Goal: Information Seeking & Learning: Find specific fact

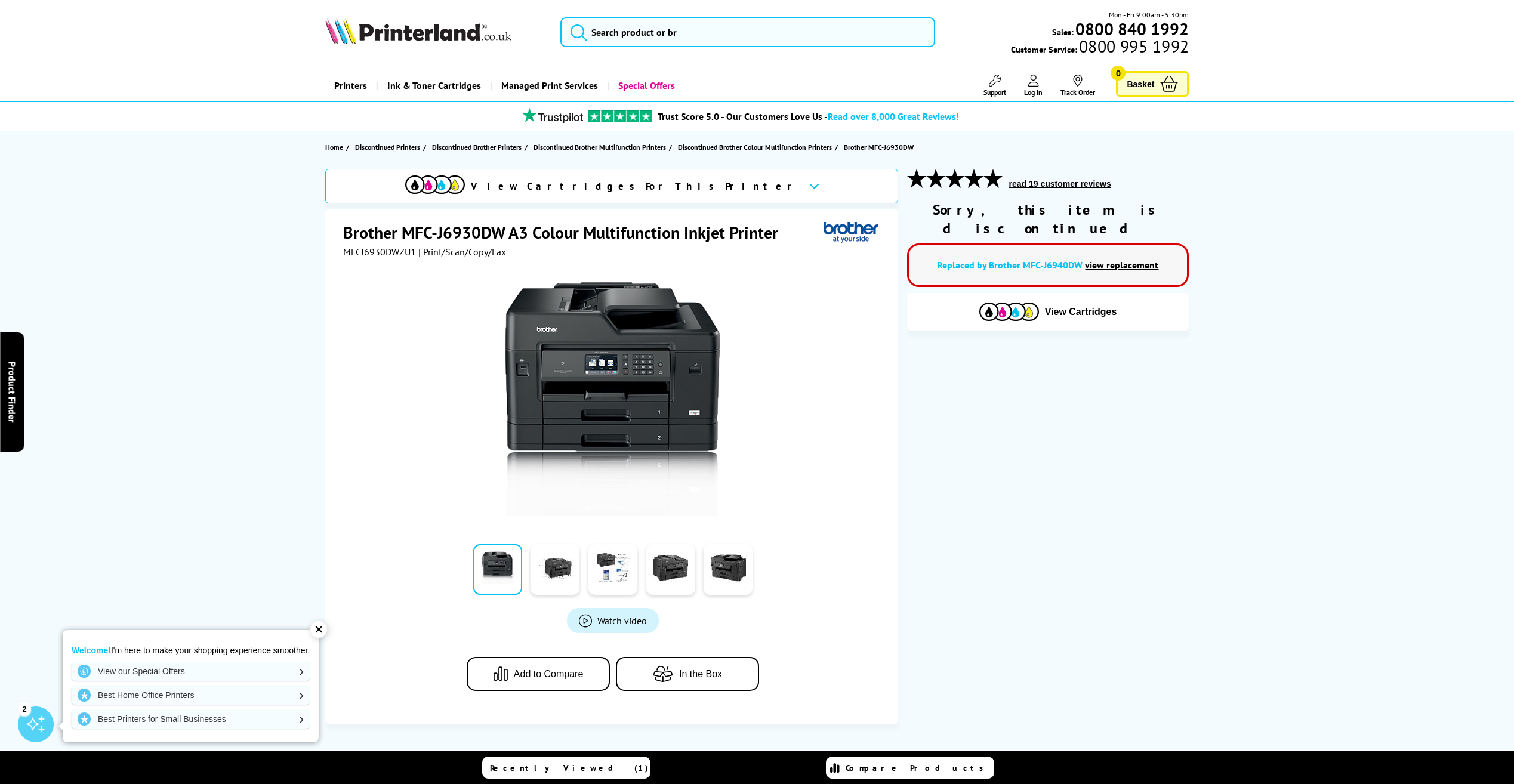
click at [1115, 259] on link "view replacement" at bounding box center [1121, 265] width 73 height 12
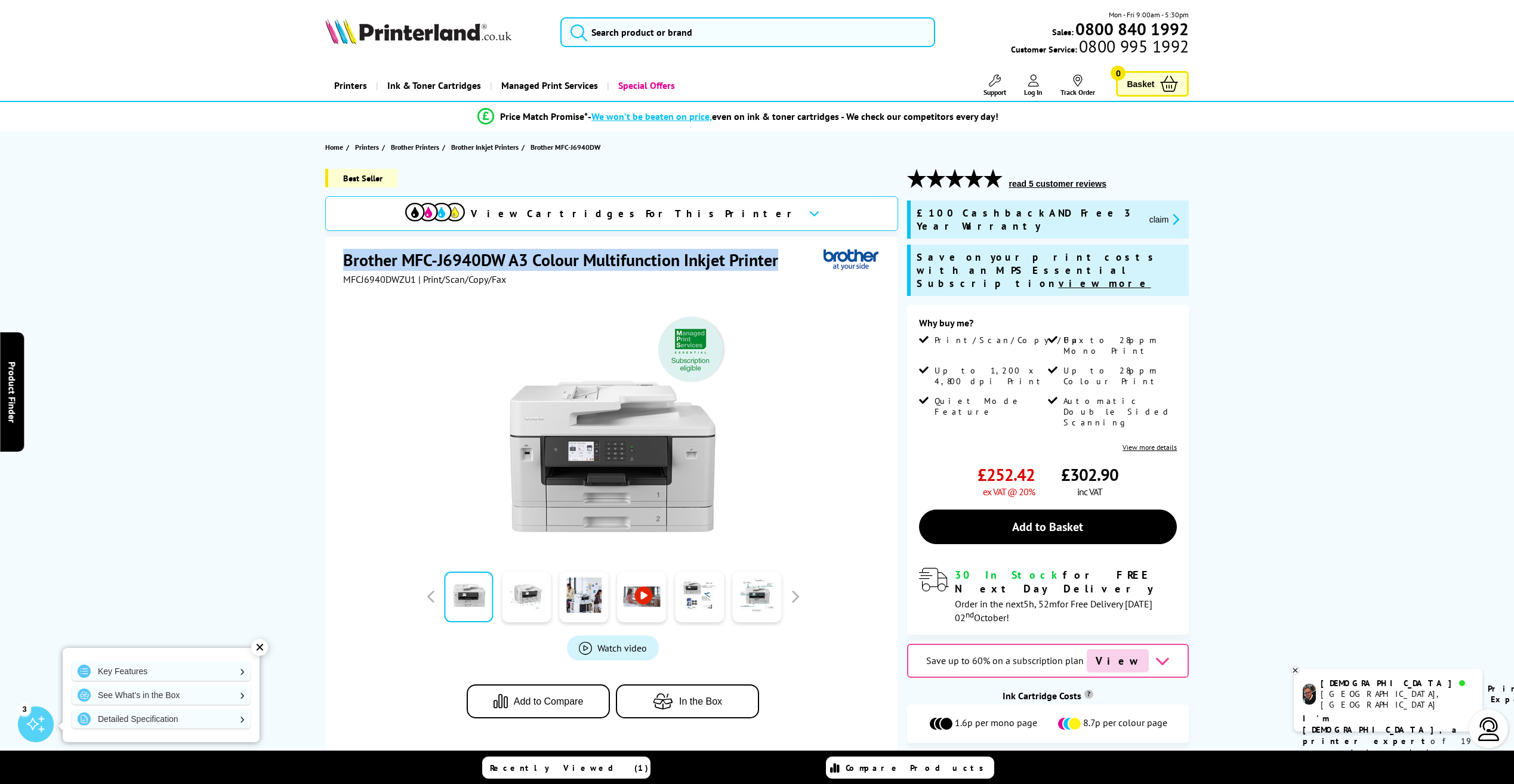
drag, startPoint x: 378, startPoint y: 268, endPoint x: 788, endPoint y: 257, distance: 410.1
click at [788, 257] on h1 "Brother MFC-J6940DW A3 Colour Multifunction Inkjet Printer" at bounding box center [567, 260] width 447 height 22
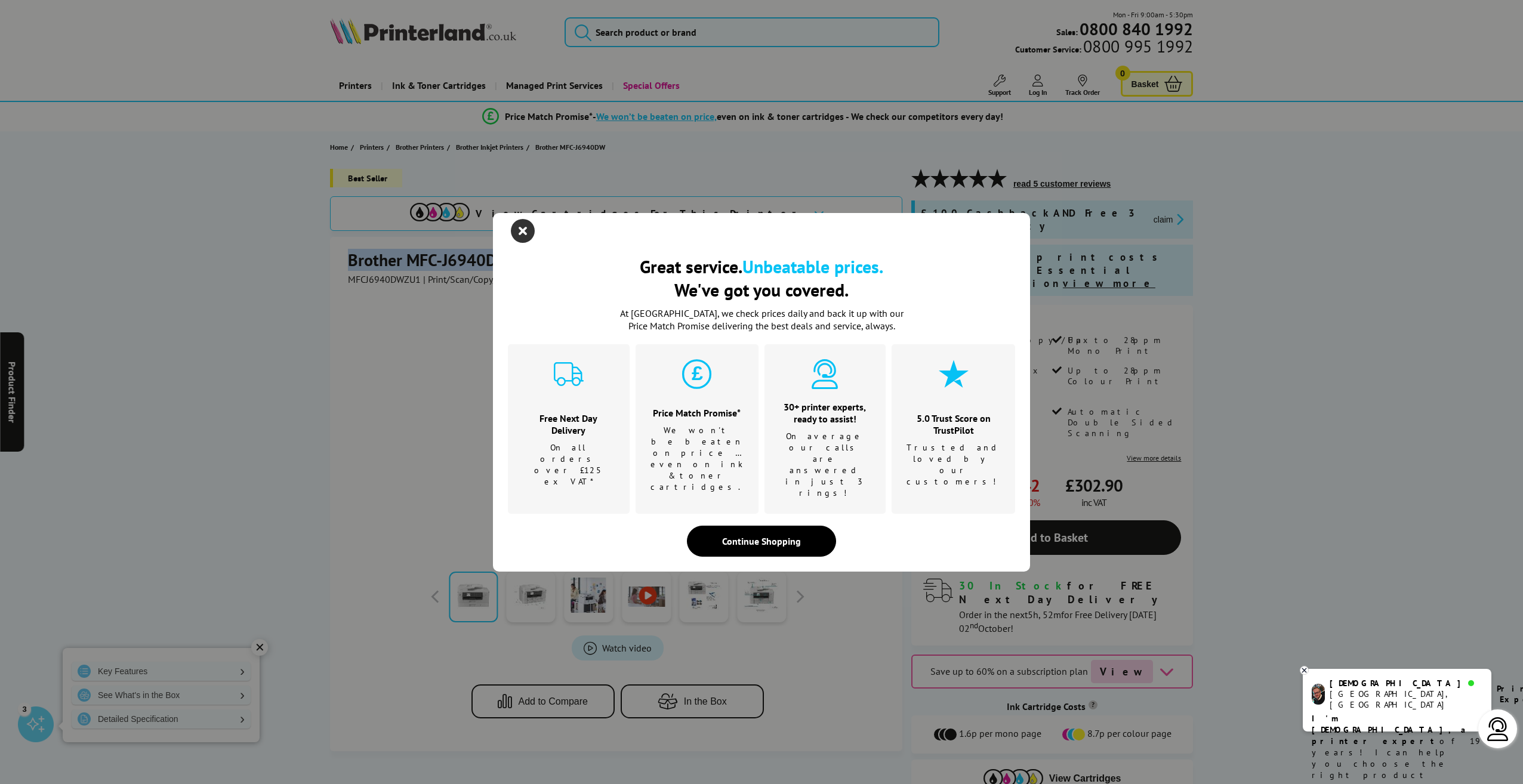
click at [519, 243] on icon "close modal" at bounding box center [522, 231] width 24 height 24
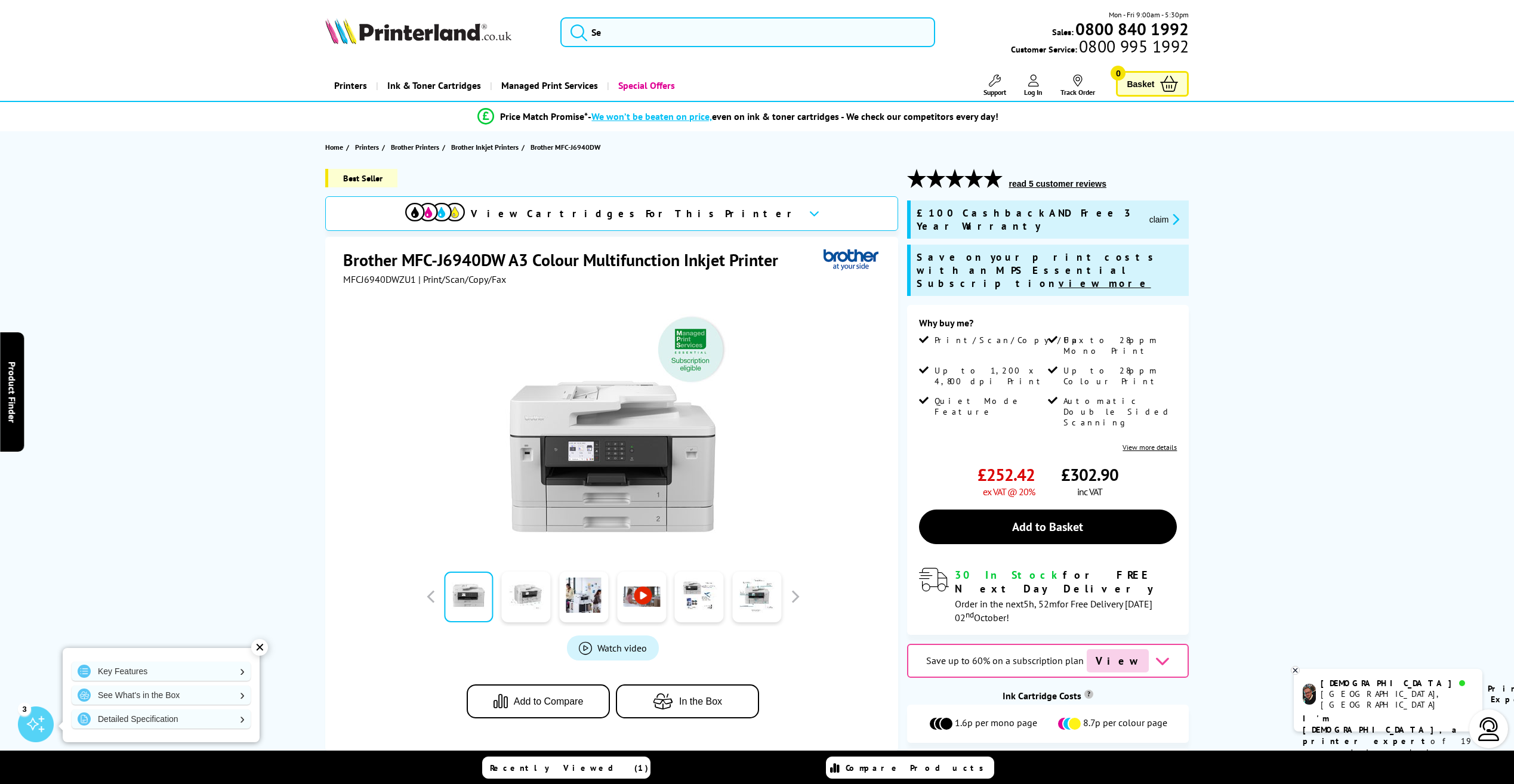
click at [394, 318] on div at bounding box center [613, 420] width 540 height 270
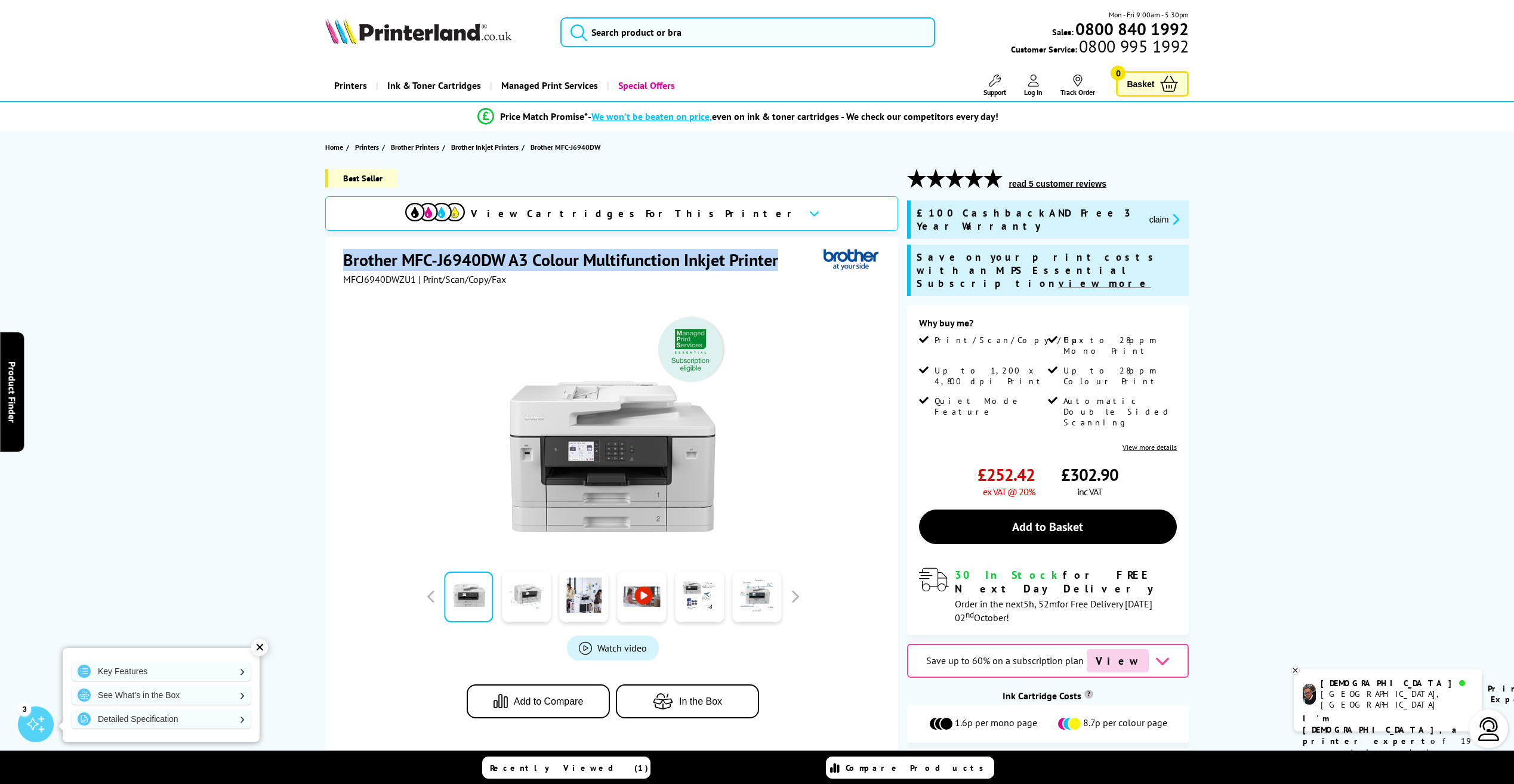
drag, startPoint x: 342, startPoint y: 260, endPoint x: 780, endPoint y: 261, distance: 438.0
click at [780, 261] on div "Brother MFC-J6940DW A3 Colour Multifunction Inkjet Printer MFCJ6940DWZU1 | Prin…" at bounding box center [611, 494] width 573 height 514
drag, startPoint x: 780, startPoint y: 261, endPoint x: 765, endPoint y: 259, distance: 15.1
copy h1 "Brother MFC-J6940DW A3 Colour Multifunction Inkjet Printer"
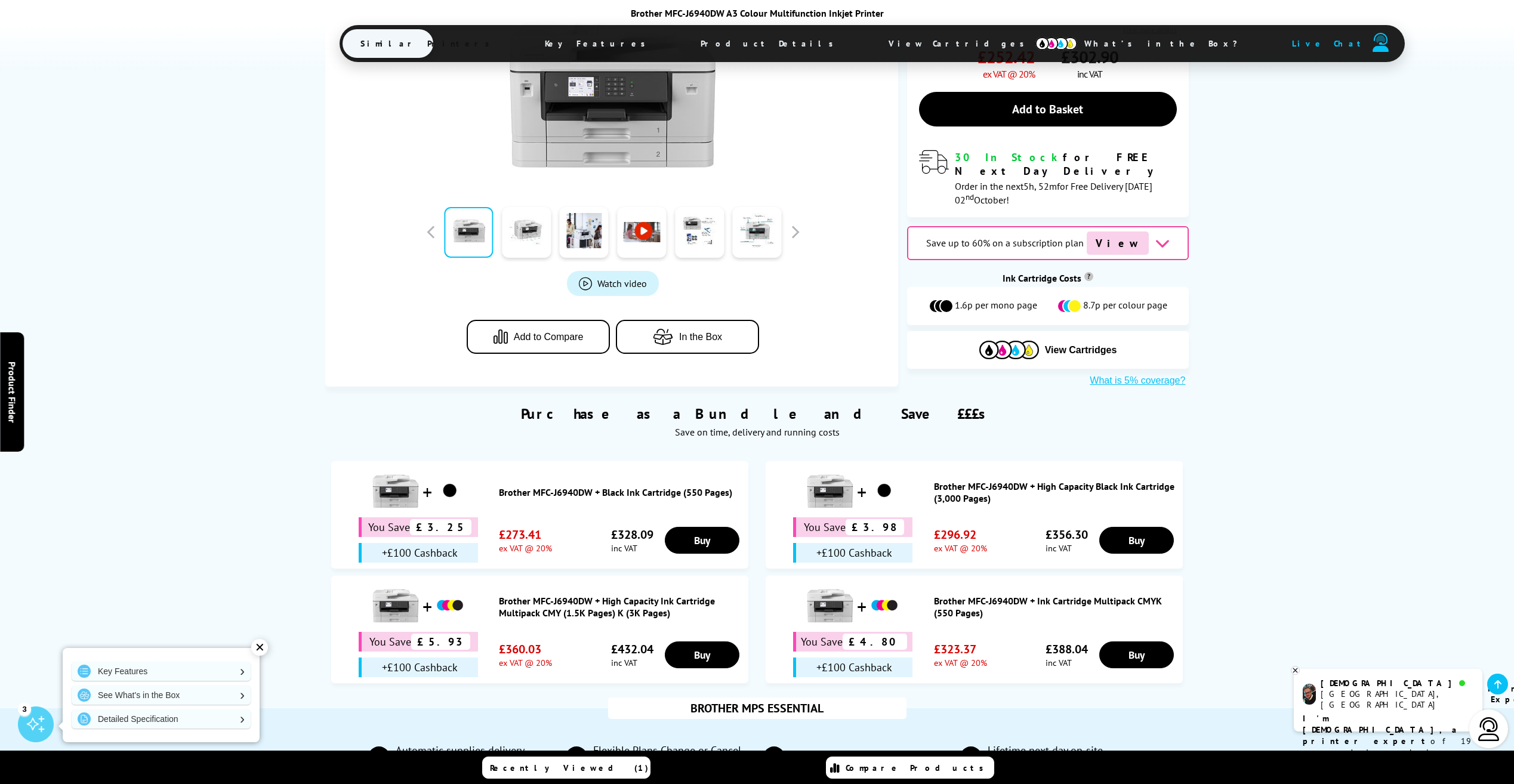
scroll to position [60, 0]
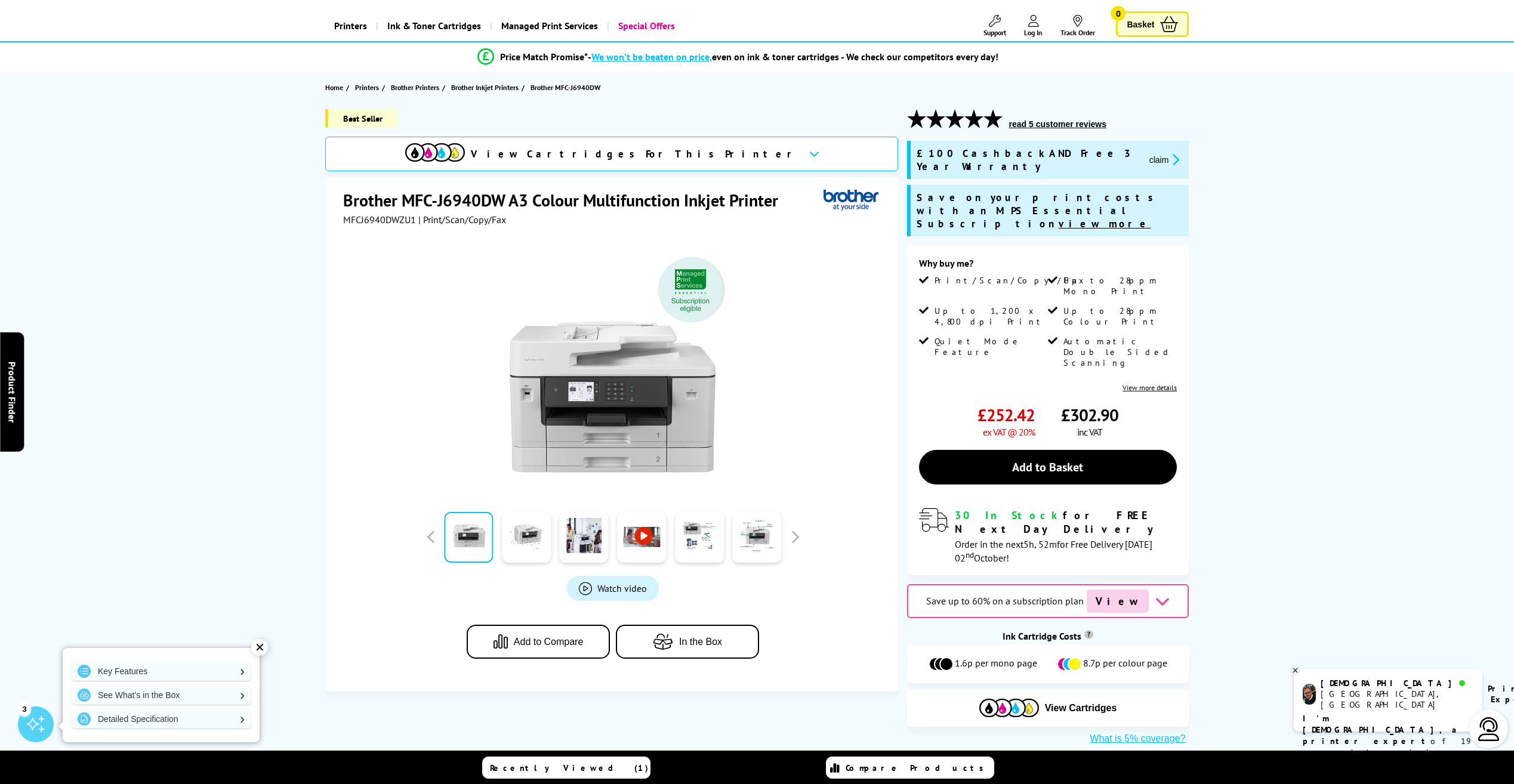
click at [1134, 383] on link "View more details" at bounding box center [1150, 387] width 55 height 9
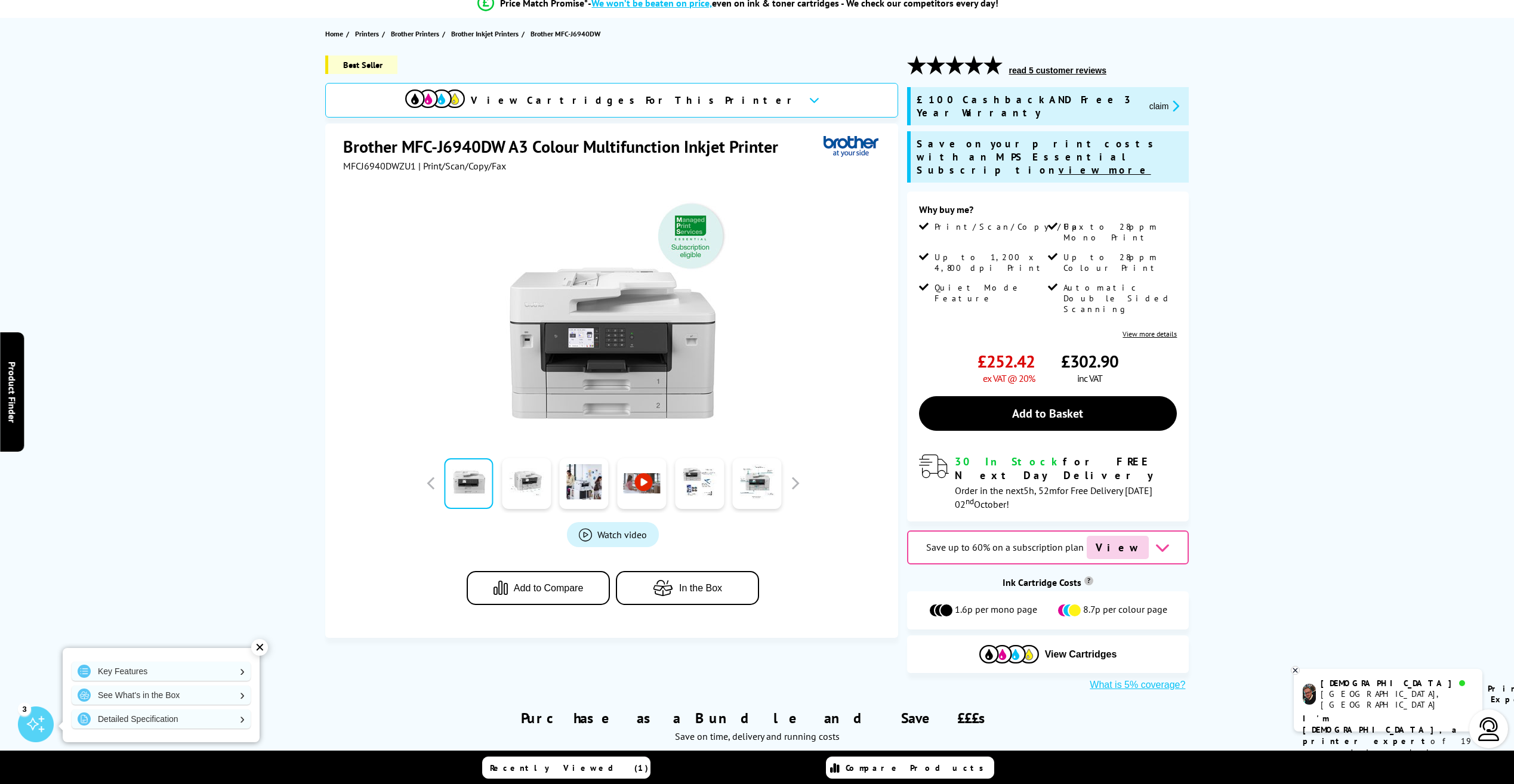
scroll to position [0, 0]
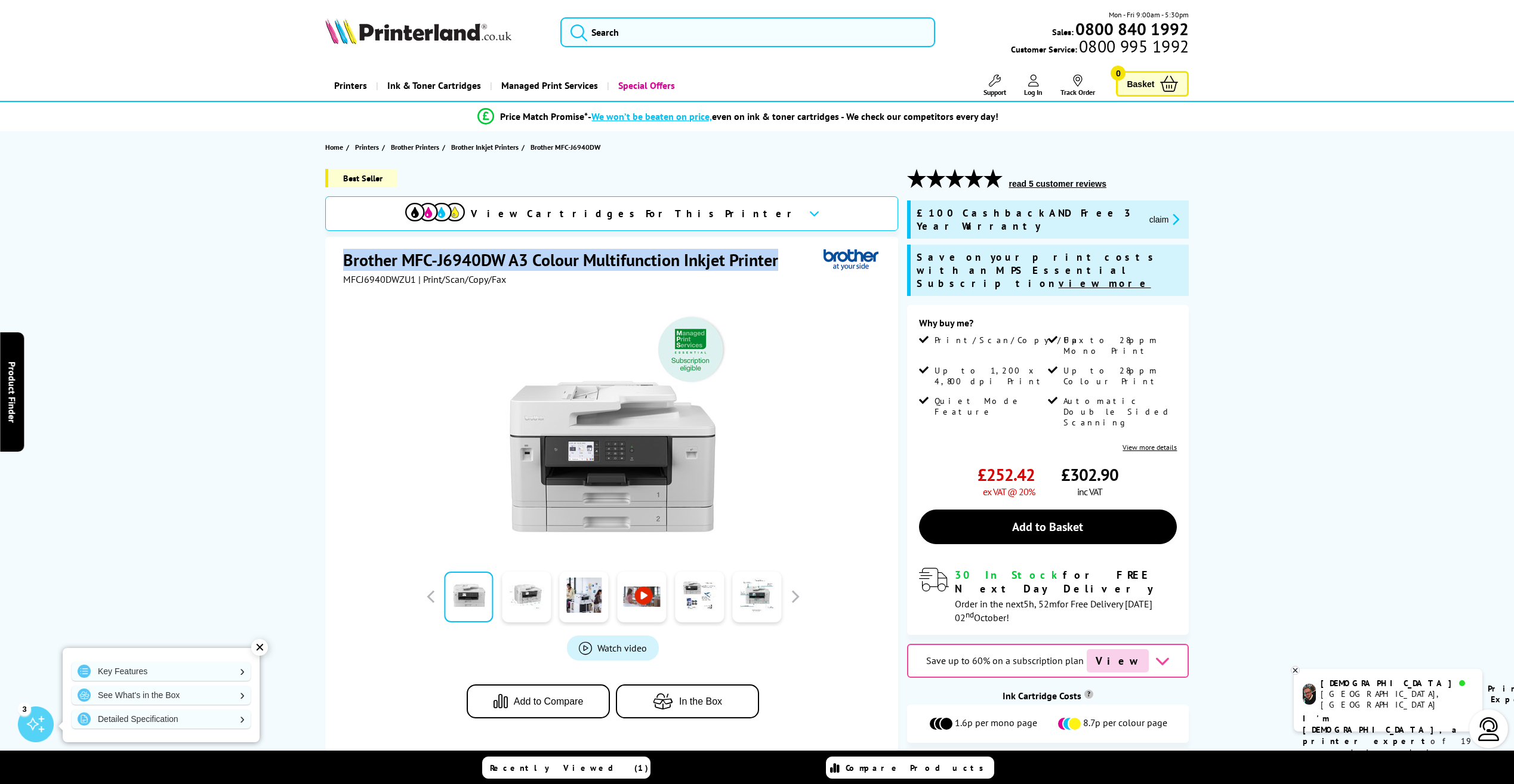
drag, startPoint x: 775, startPoint y: 260, endPoint x: 346, endPoint y: 247, distance: 429.2
click at [346, 247] on div "Brother MFC-J6940DW A3 Colour Multifunction Inkjet Printer MFCJ6940DWZU1 | Prin…" at bounding box center [611, 494] width 573 height 514
drag, startPoint x: 346, startPoint y: 247, endPoint x: 410, endPoint y: 253, distance: 64.3
copy h1 "Brother MFC-J6940DW A3 Colour Multifunction Inkjet Printer"
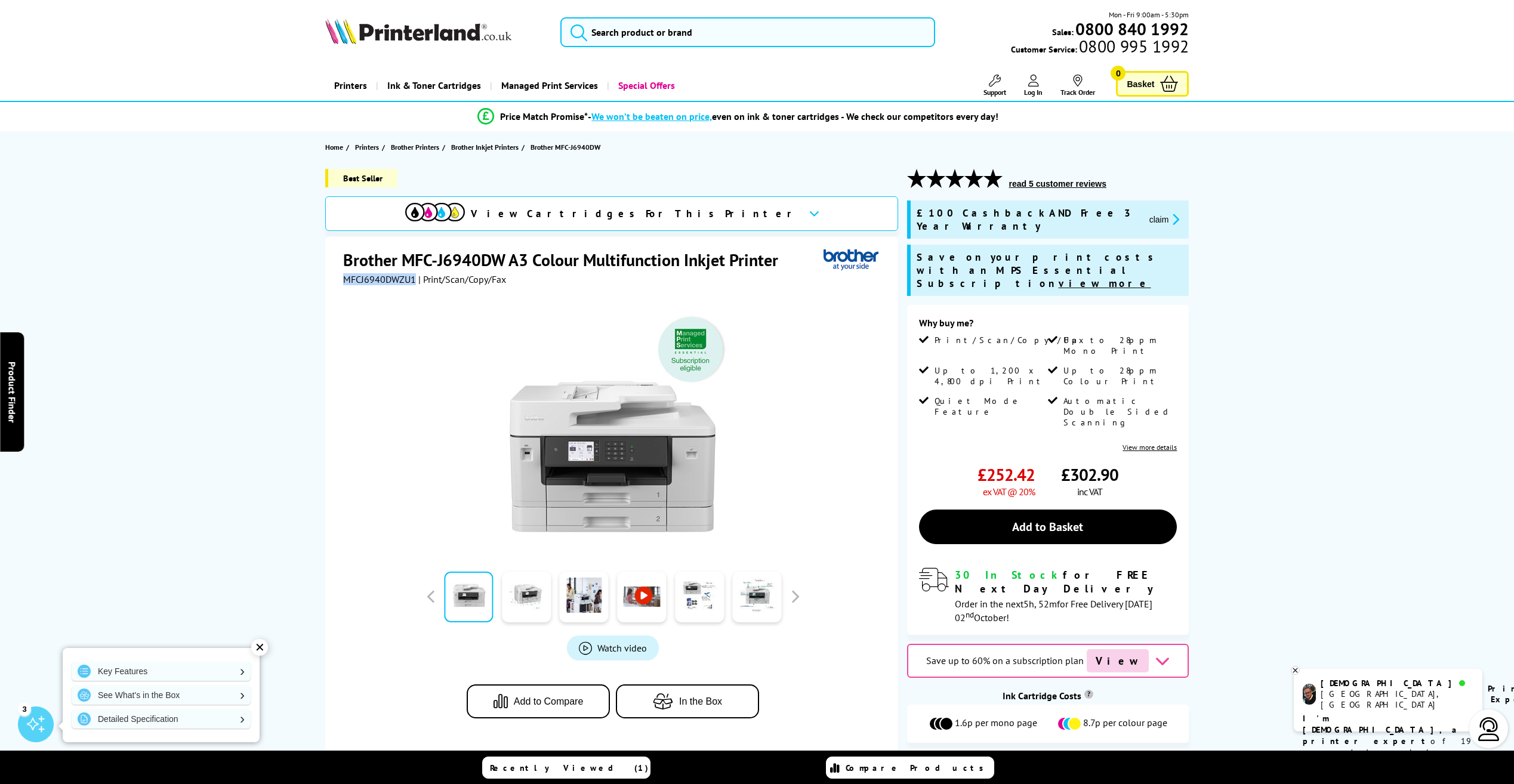
drag, startPoint x: 414, startPoint y: 281, endPoint x: 344, endPoint y: 280, distance: 70.0
click at [344, 280] on span "MFCJ6940DWZU1" at bounding box center [380, 279] width 73 height 12
copy span "MFCJ6940DWZU1"
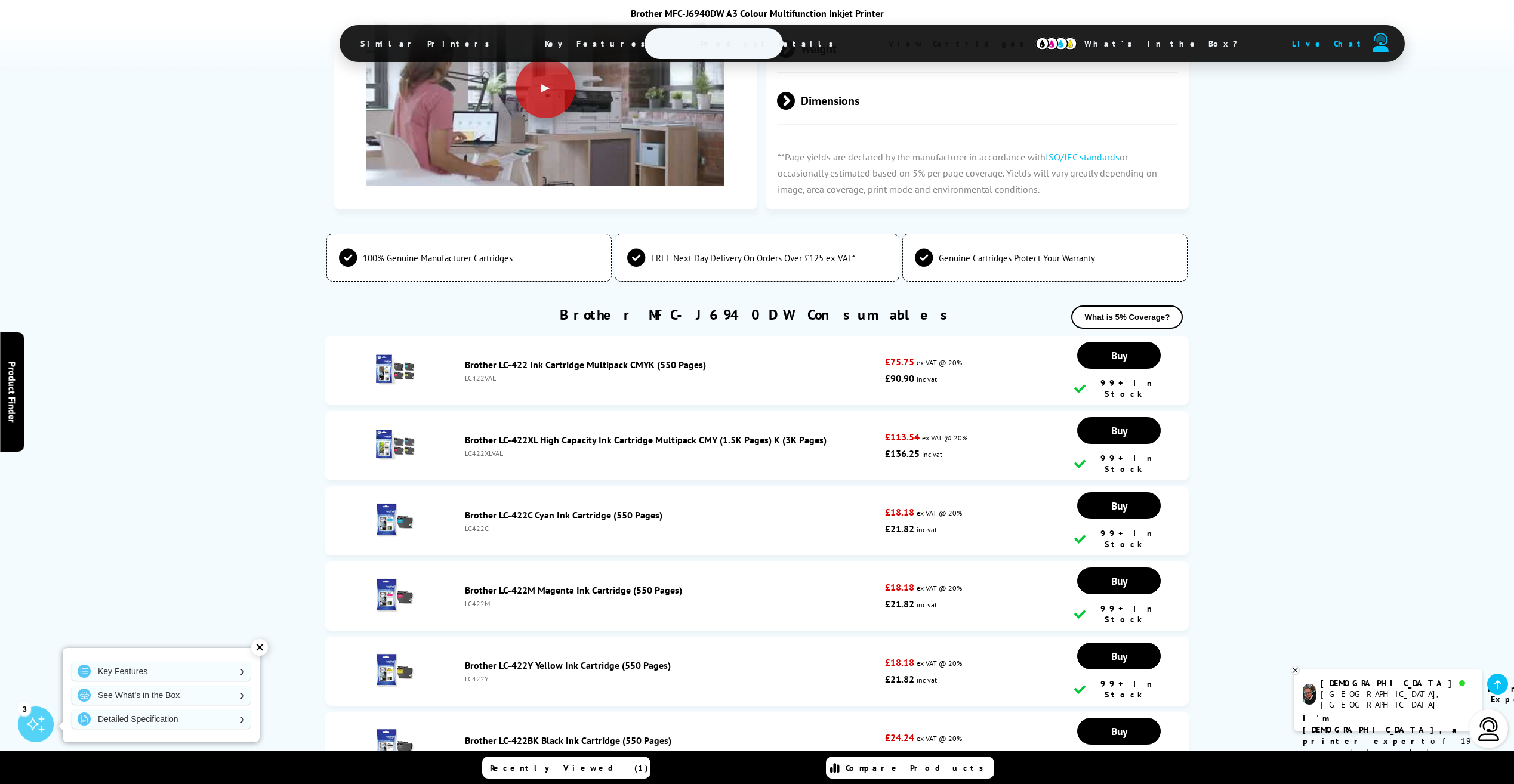
scroll to position [3817, 0]
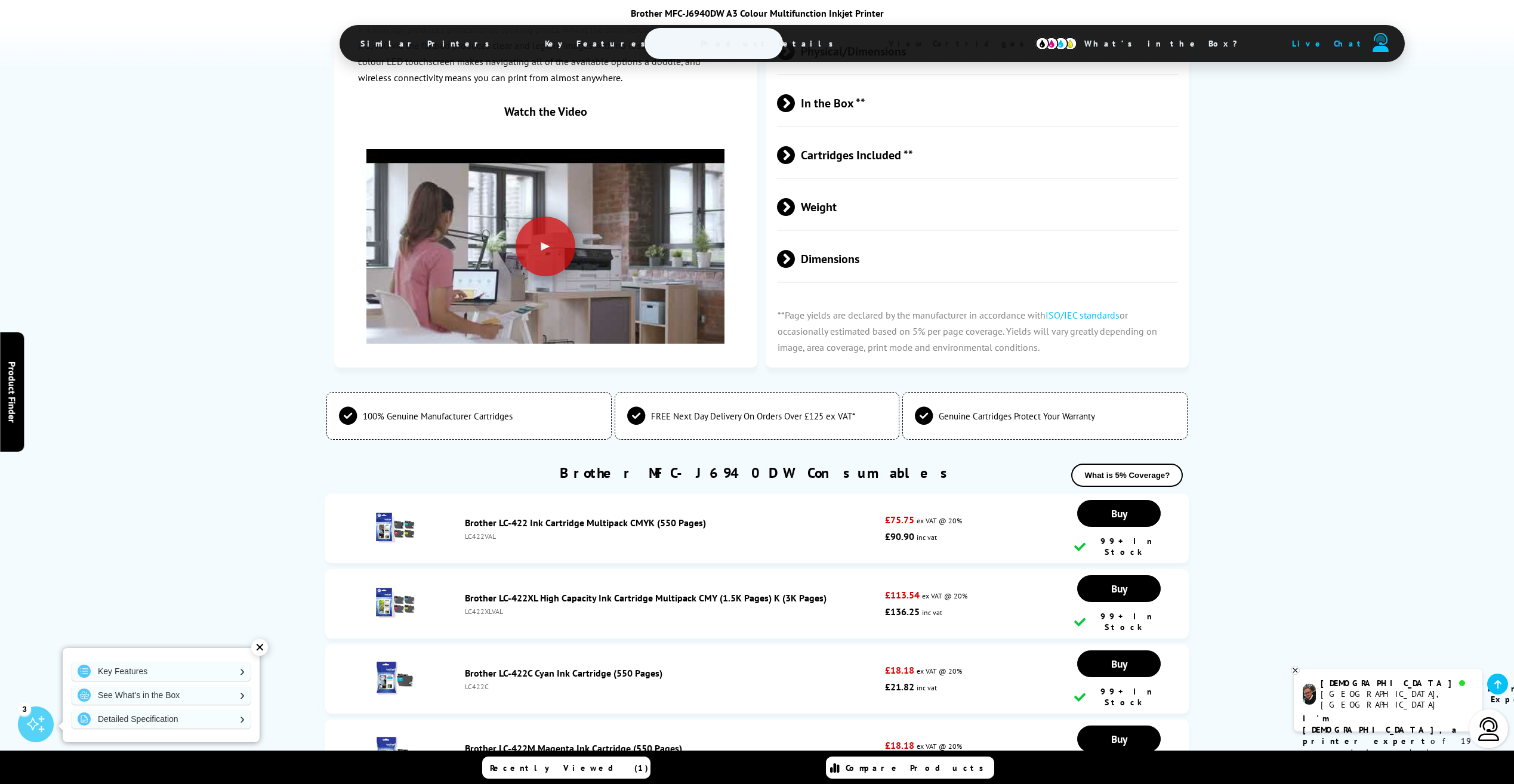
click at [770, 592] on link "Brother LC-422XL High Capacity Ink Cartridge Multipack CMY (1.5K Pages) K (3K P…" at bounding box center [645, 598] width 362 height 12
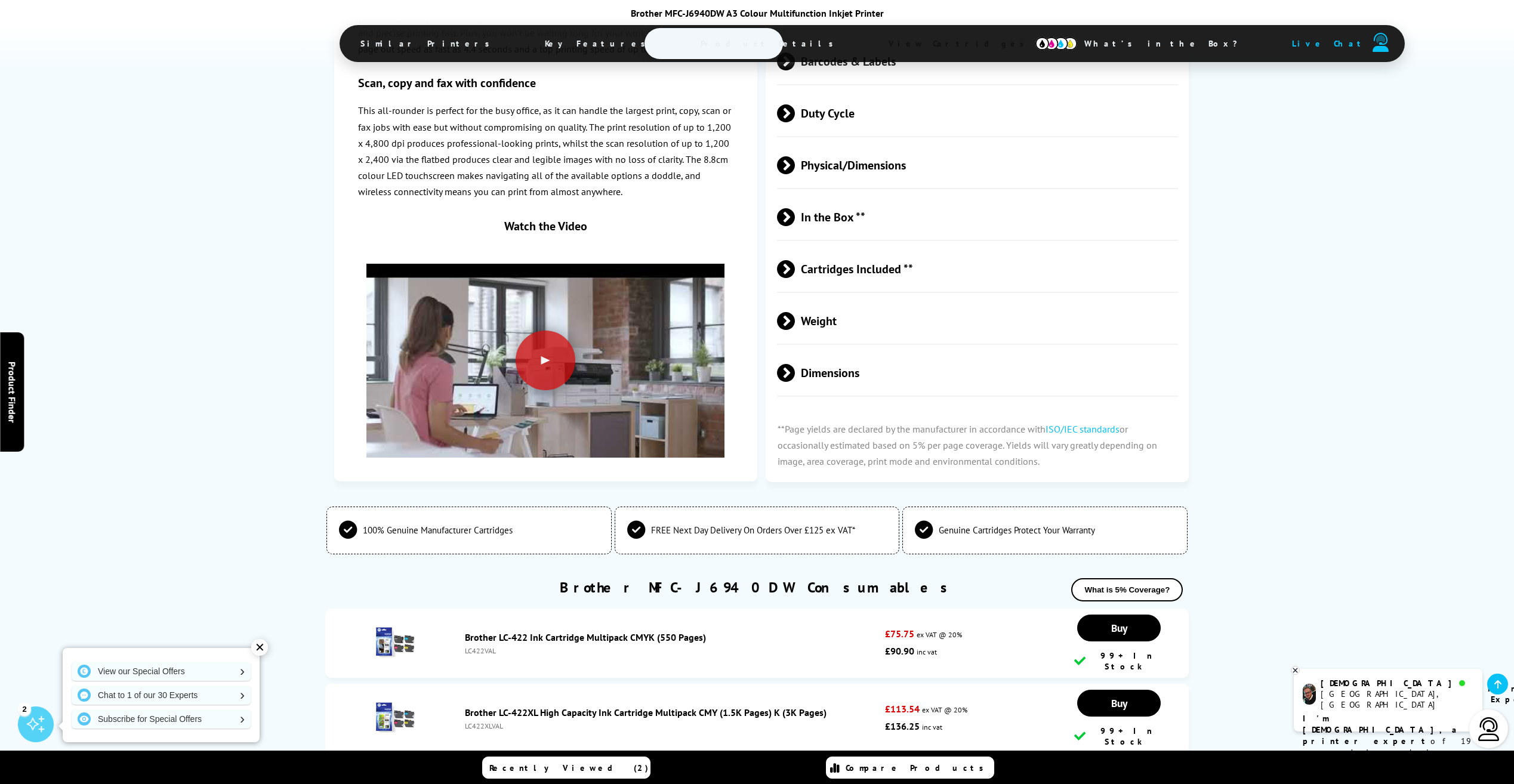
drag, startPoint x: 501, startPoint y: 612, endPoint x: 466, endPoint y: 603, distance: 36.1
click at [466, 706] on div "Brother LC-422XL High Capacity Ink Cartridge Multipack CMY (1.5K Pages) K (3K P…" at bounding box center [672, 718] width 426 height 24
drag, startPoint x: 466, startPoint y: 603, endPoint x: 512, endPoint y: 609, distance: 46.4
click at [512, 721] on div "LC422XLVAL" at bounding box center [672, 725] width 414 height 9
drag, startPoint x: 512, startPoint y: 609, endPoint x: 478, endPoint y: 609, distance: 34.0
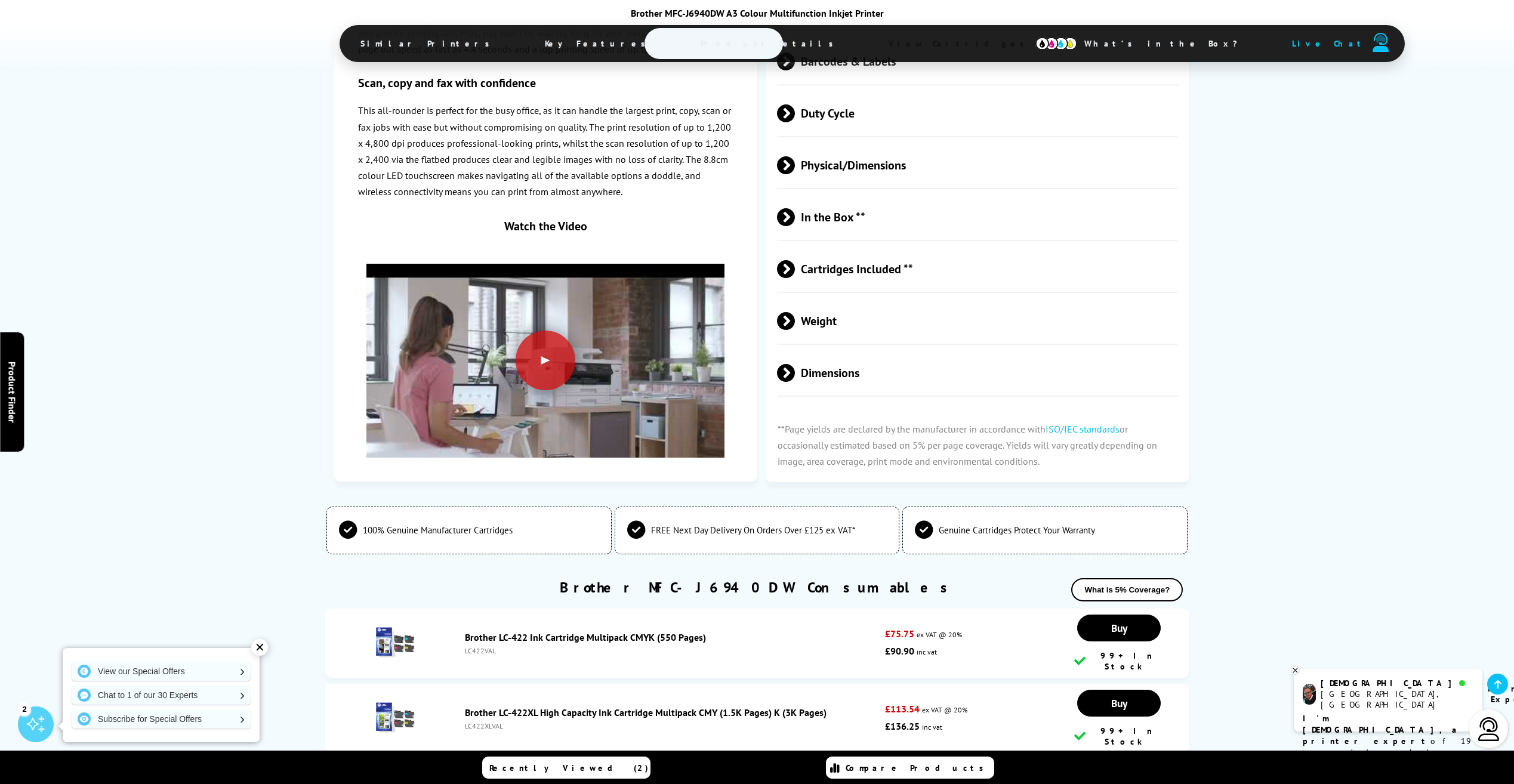
click at [478, 721] on div "LC422XLVAL" at bounding box center [672, 725] width 414 height 9
copy li "LC422XLVAL"
drag, startPoint x: 461, startPoint y: 593, endPoint x: 836, endPoint y: 595, distance: 375.0
click at [836, 706] on div "Brother LC-422XL High Capacity Ink Cartridge Multipack CMY (1.5K Pages) K (3K P…" at bounding box center [672, 718] width 426 height 24
drag, startPoint x: 836, startPoint y: 595, endPoint x: 814, endPoint y: 596, distance: 22.0
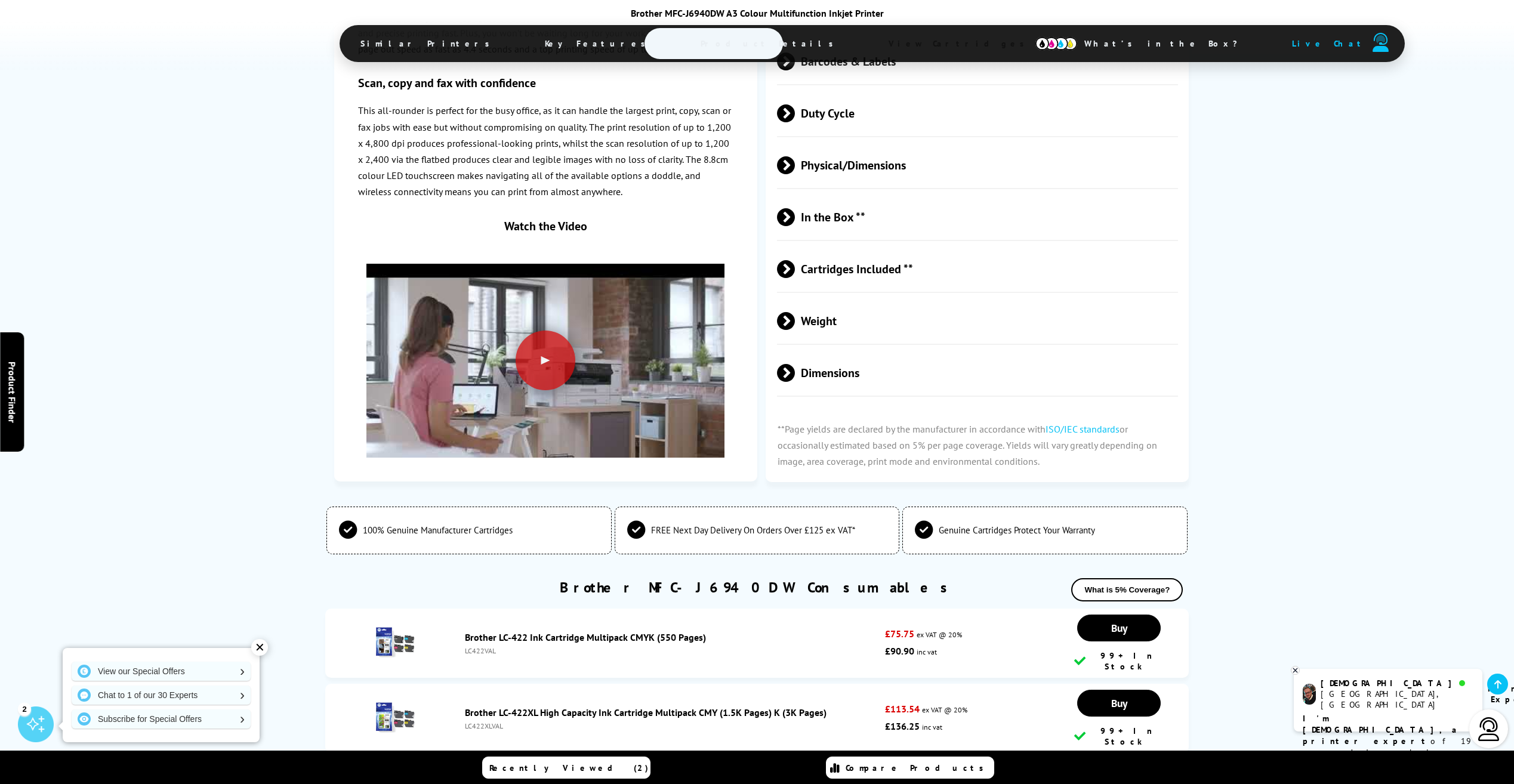
copy link "Brother LC-422XL High Capacity Ink Cartridge Multipack CMY (1.5K Pages) K (3K P…"
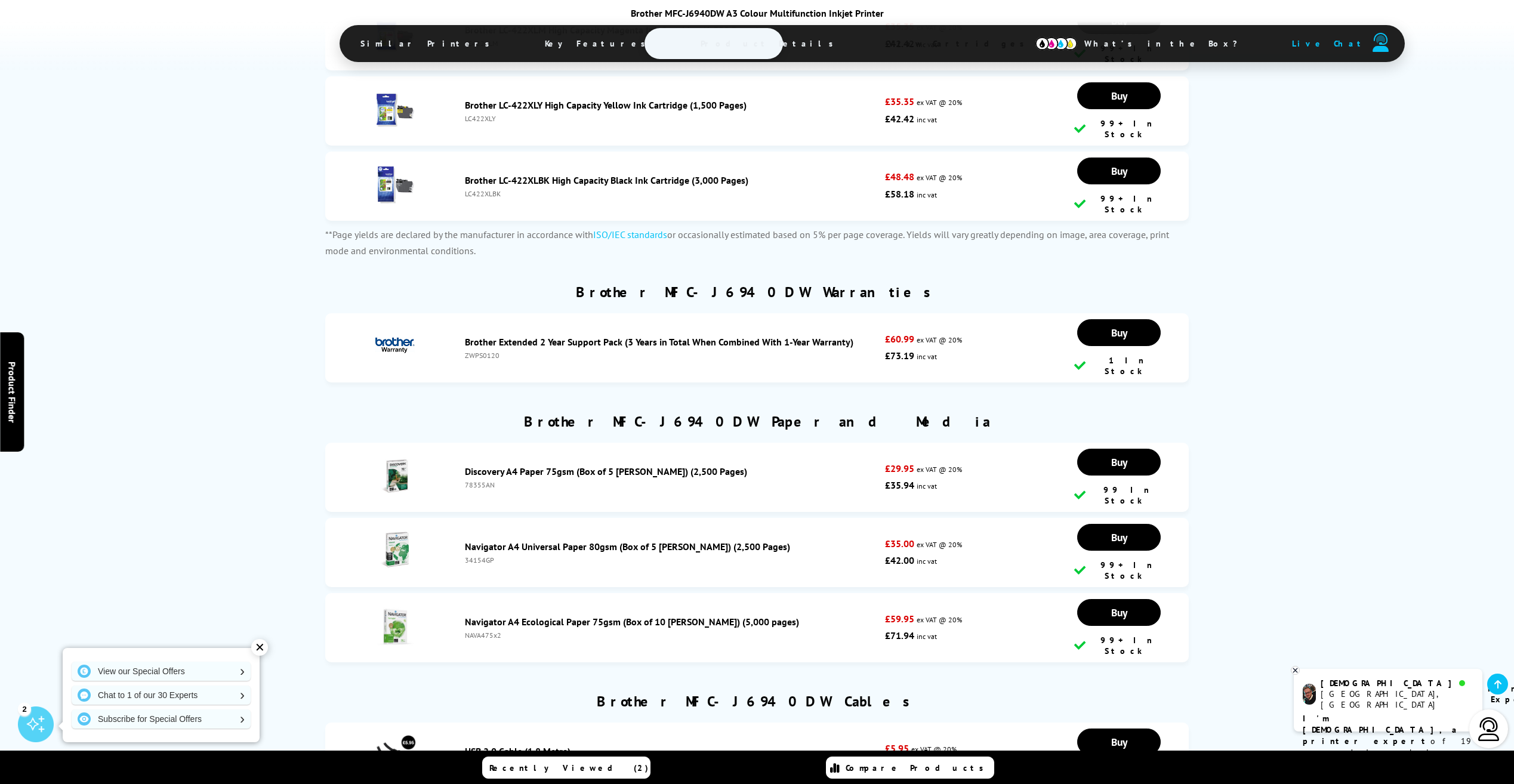
scroll to position [4712, 0]
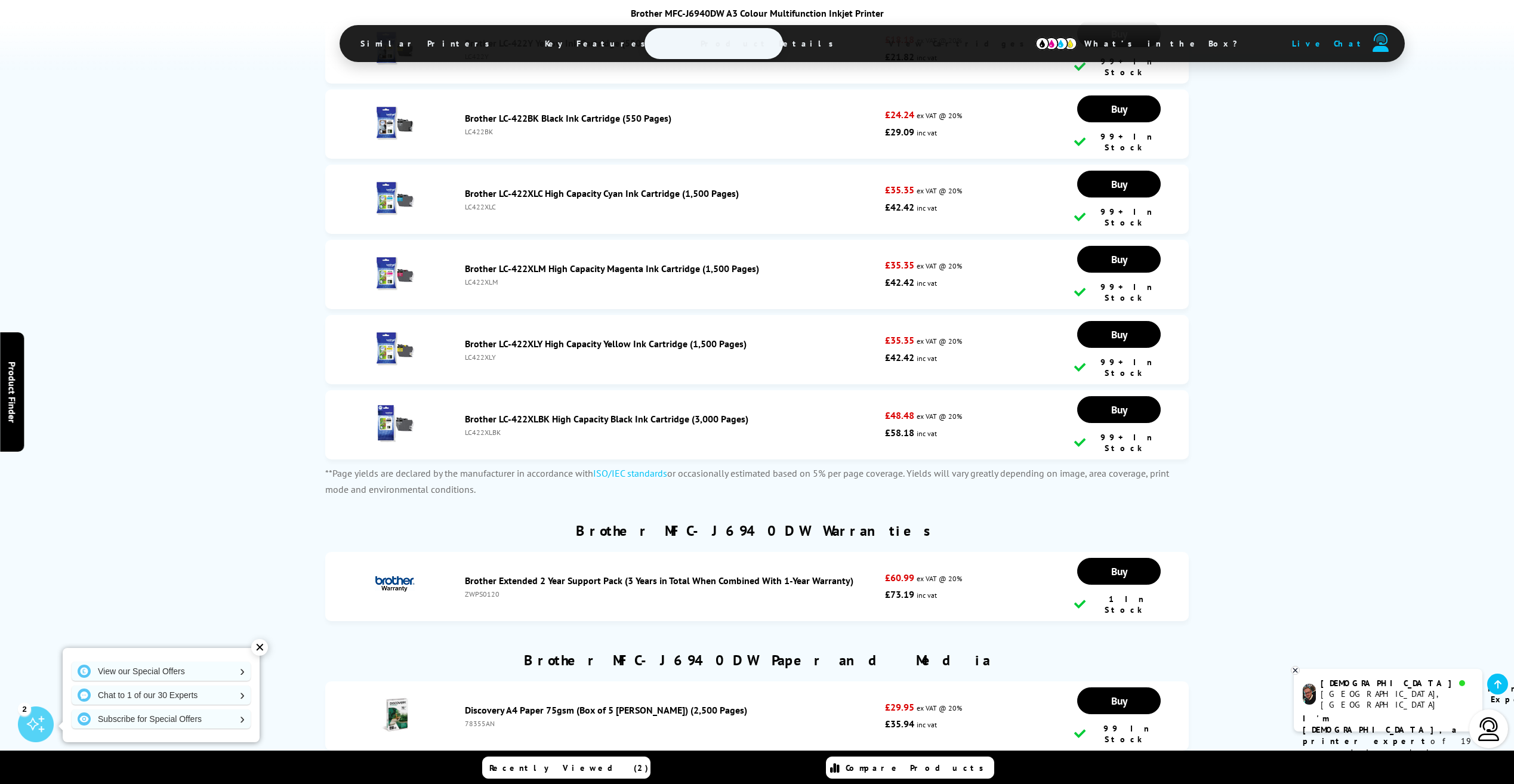
drag, startPoint x: 751, startPoint y: 559, endPoint x: 463, endPoint y: 562, distance: 288.0
click at [463, 779] on div "Navigator A4 Universal Paper 80gsm (Box of 5 Reams) (2,500 Pages) 34154GP" at bounding box center [672, 791] width 426 height 24
drag, startPoint x: 754, startPoint y: 623, endPoint x: 463, endPoint y: 623, distance: 291.0
drag, startPoint x: 463, startPoint y: 623, endPoint x: 555, endPoint y: 625, distance: 92.0
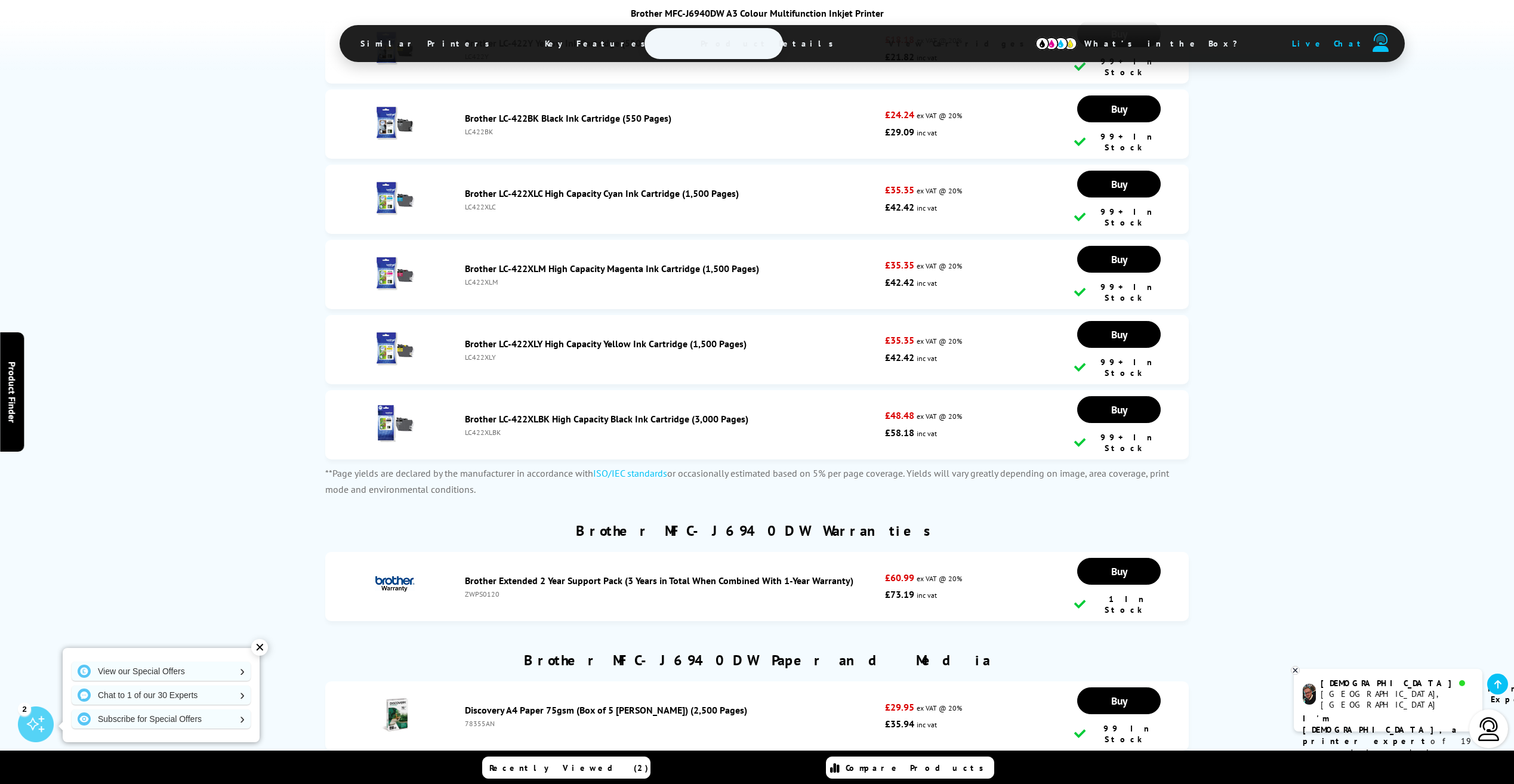
copy link "Navigator A4 Ecological Paper 75gsm (Box of 10 [PERSON_NAME]) (5,000 pages)"
drag, startPoint x: 500, startPoint y: 638, endPoint x: 463, endPoint y: 636, distance: 37.1
drag, startPoint x: 463, startPoint y: 636, endPoint x: 482, endPoint y: 637, distance: 19.0
copy div "NAVA475x2"
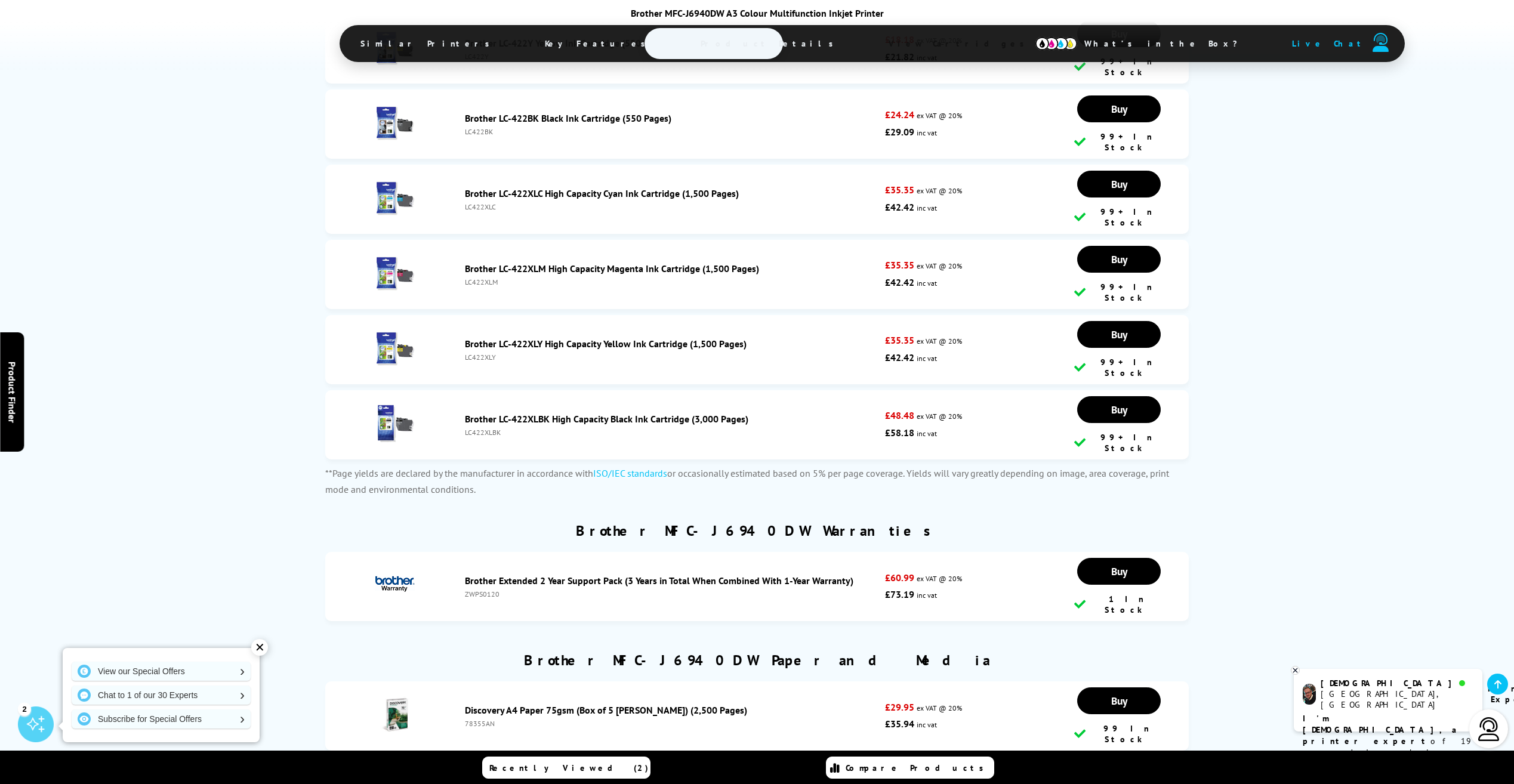
drag, startPoint x: 497, startPoint y: 573, endPoint x: 490, endPoint y: 573, distance: 7.0
click at [490, 783] on div "34154GP" at bounding box center [672, 799] width 414 height 9
click at [893, 436] on div "100% Genuine Manufacturer Cartridges FREE Next Day Delivery On Orders Over £125…" at bounding box center [757, 511] width 864 height 1800
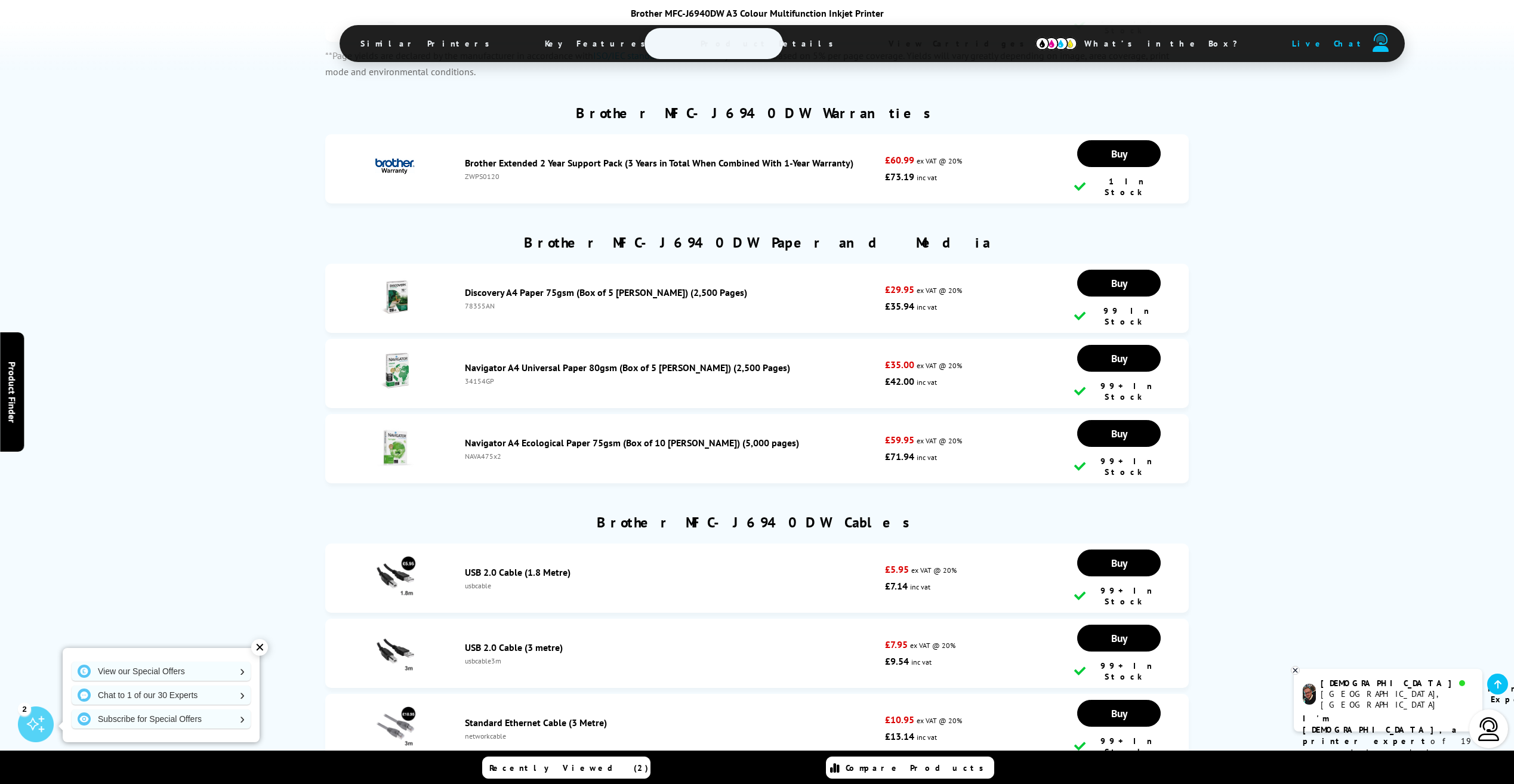
scroll to position [4891, 0]
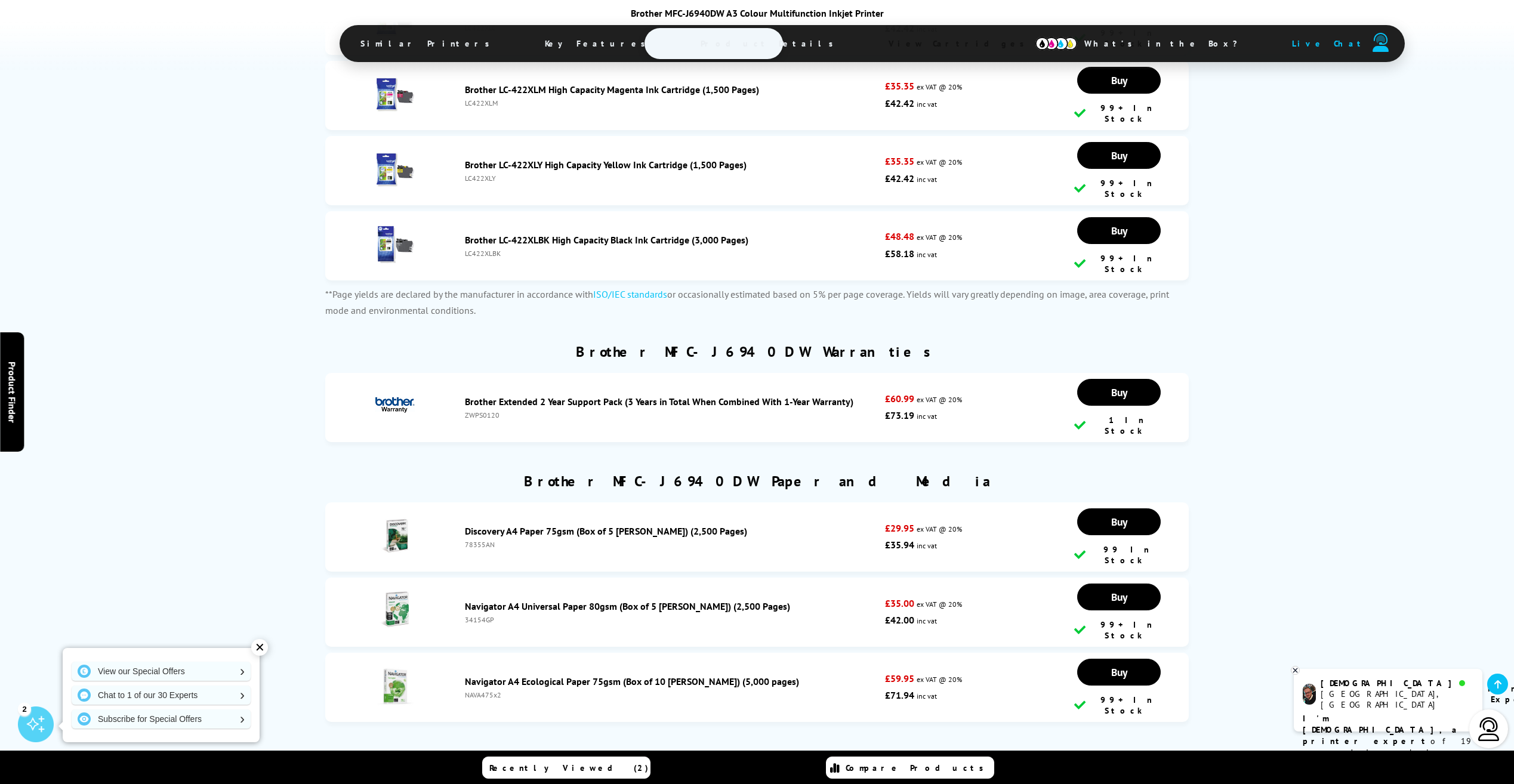
drag, startPoint x: 749, startPoint y: 376, endPoint x: 467, endPoint y: 383, distance: 282.1
click at [467, 600] on div "Navigator A4 Universal Paper 80gsm (Box of 5 [PERSON_NAME]) (2,500 Pages)" at bounding box center [672, 606] width 414 height 12
copy link "Navigator A4 Universal Paper 80gsm (Box of 5 [PERSON_NAME]) (2,500 Pages)"
drag, startPoint x: 492, startPoint y: 395, endPoint x: 466, endPoint y: 394, distance: 26.0
click at [466, 615] on div "34154GP" at bounding box center [672, 619] width 414 height 9
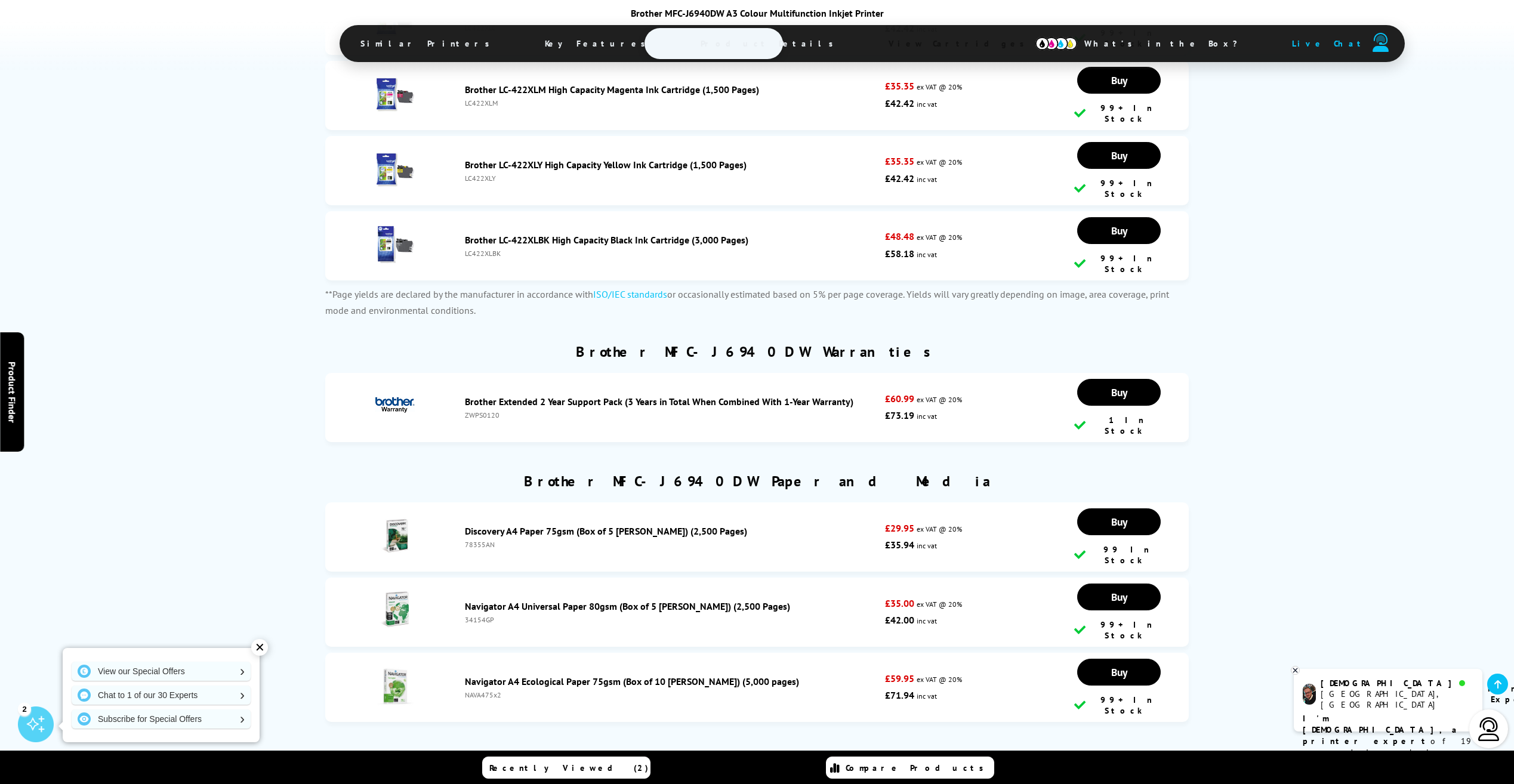
drag, startPoint x: 466, startPoint y: 394, endPoint x: 475, endPoint y: 394, distance: 9.0
copy div "34154GP"
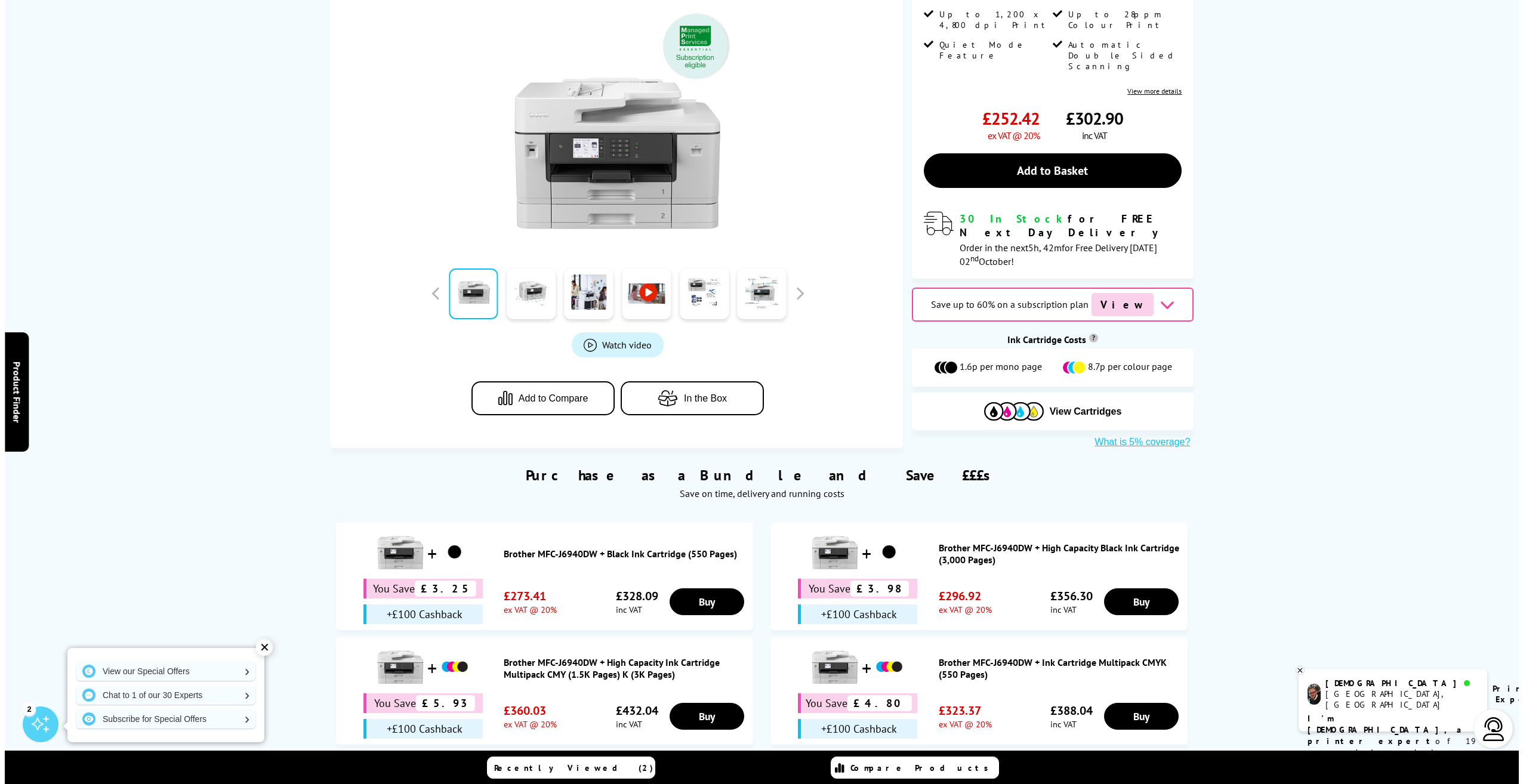
scroll to position [0, 0]
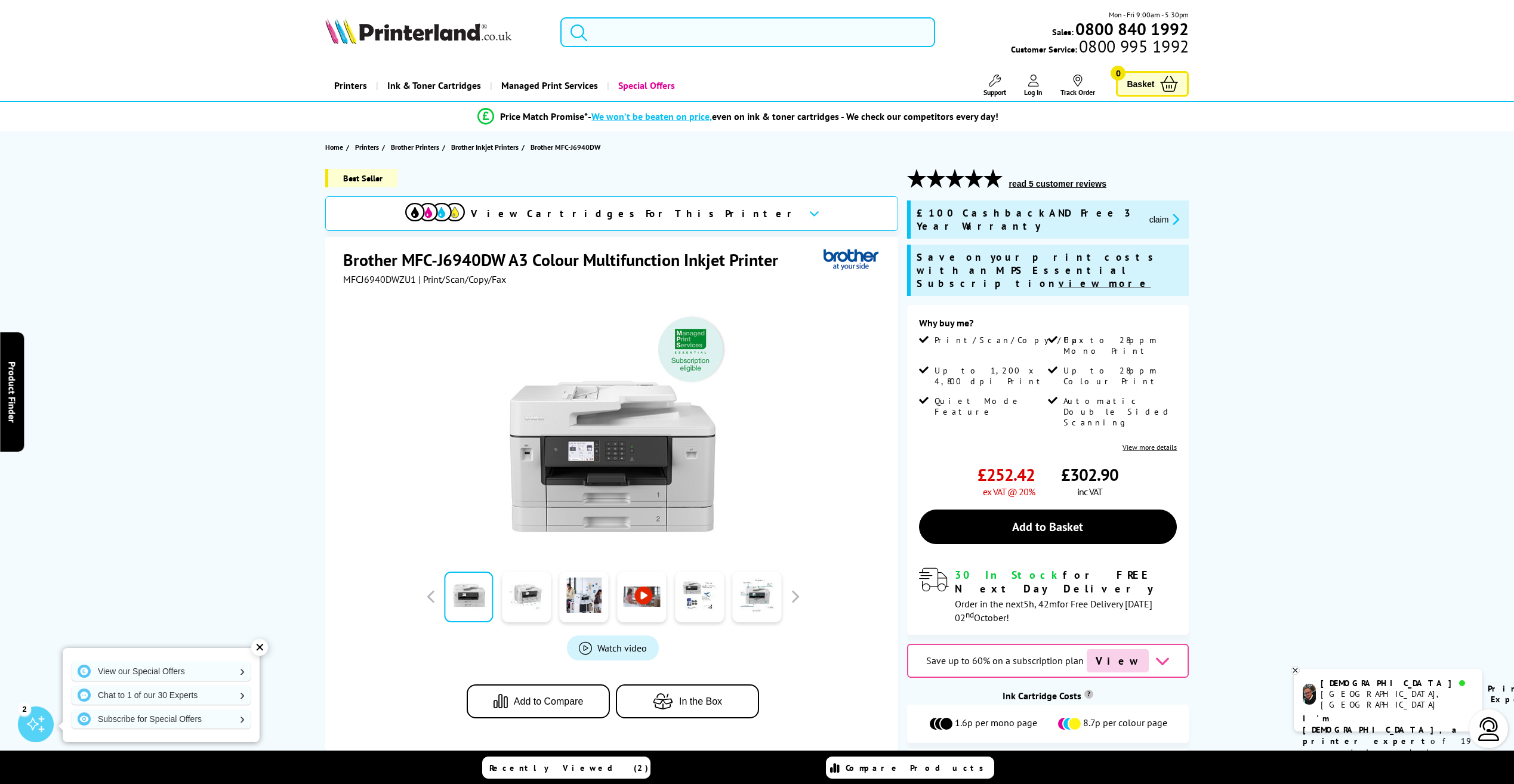
click at [668, 39] on input "search" at bounding box center [747, 32] width 375 height 30
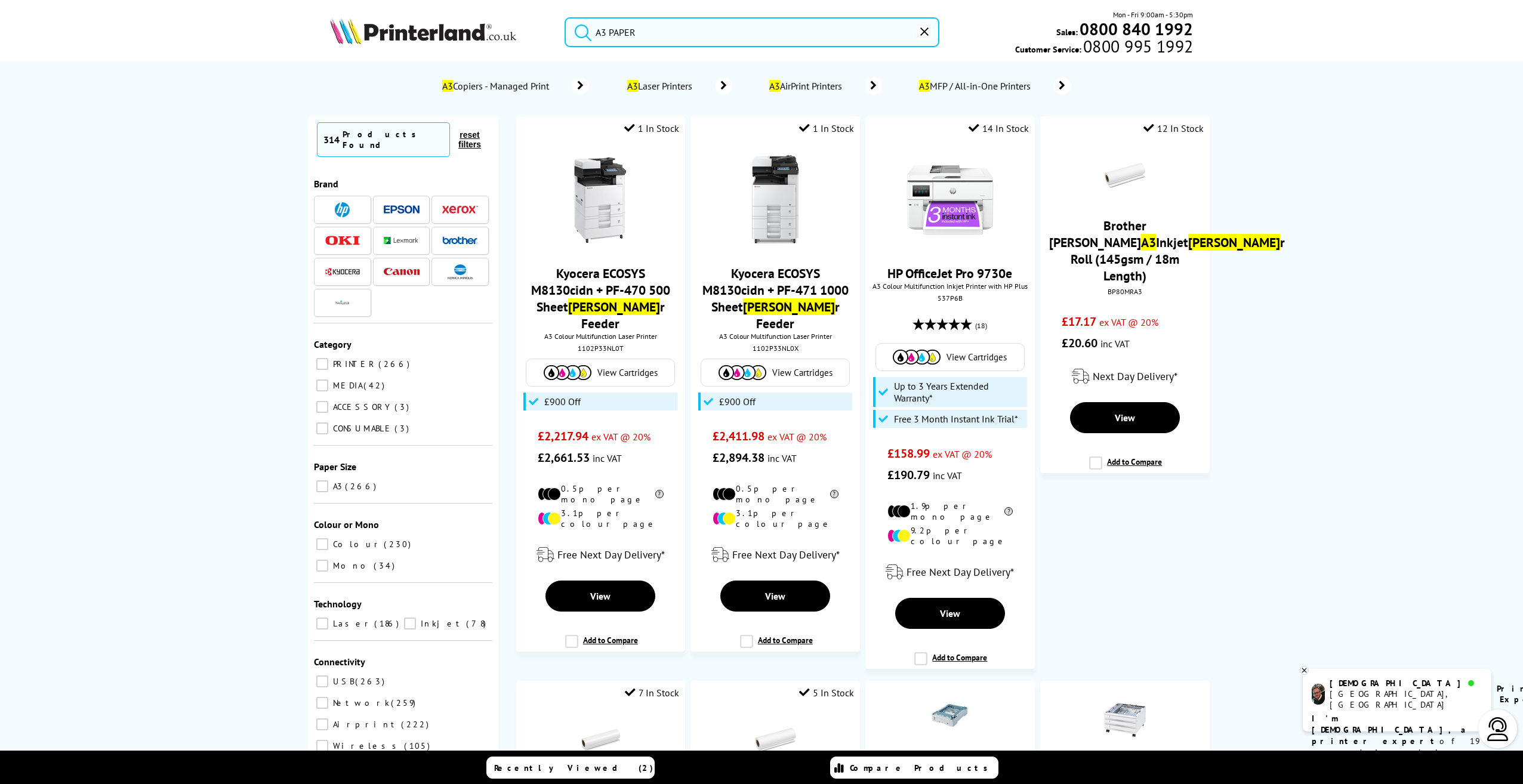
type input "A3 PAPER"
click at [565, 17] on button "submit" at bounding box center [580, 31] width 30 height 26
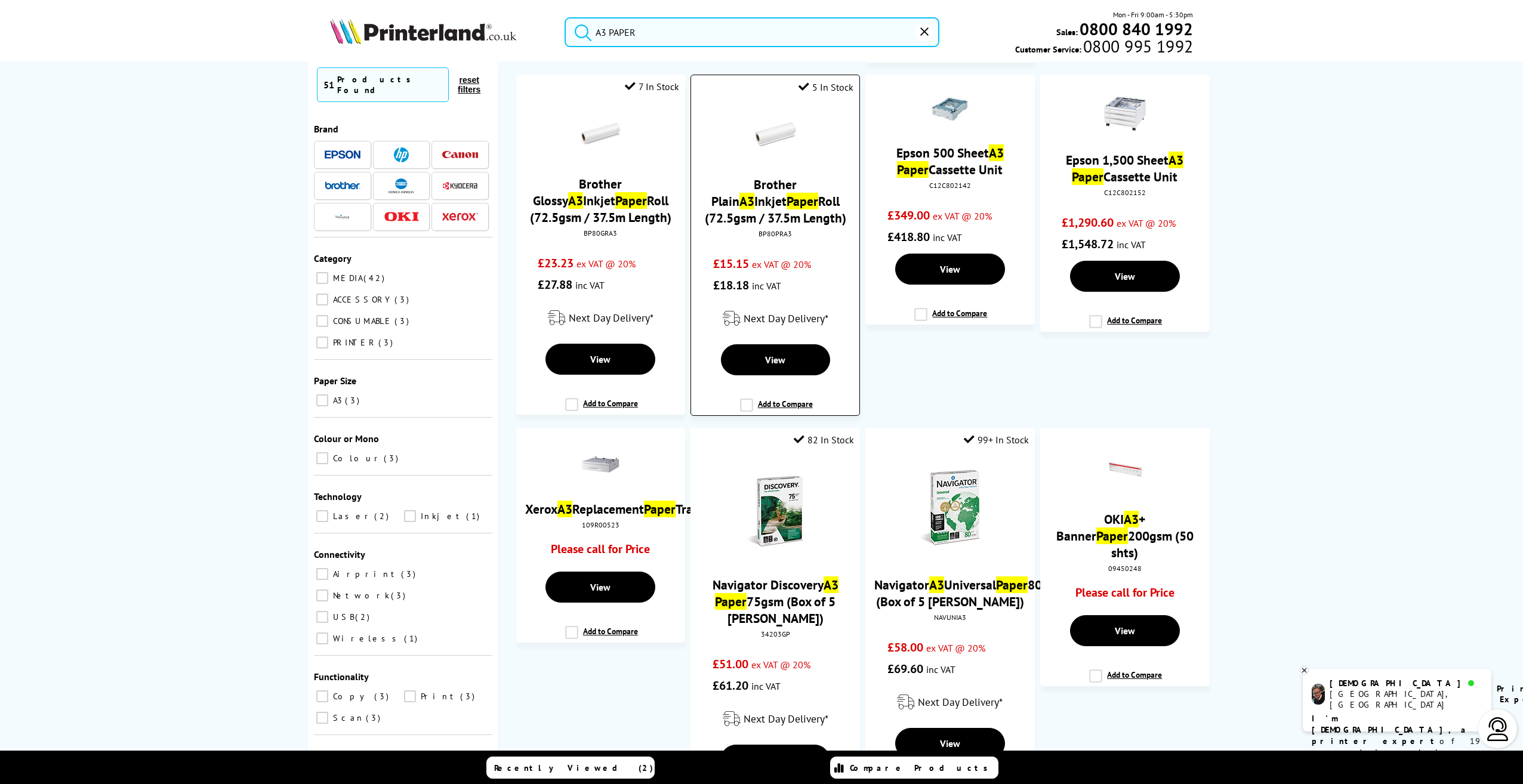
scroll to position [775, 0]
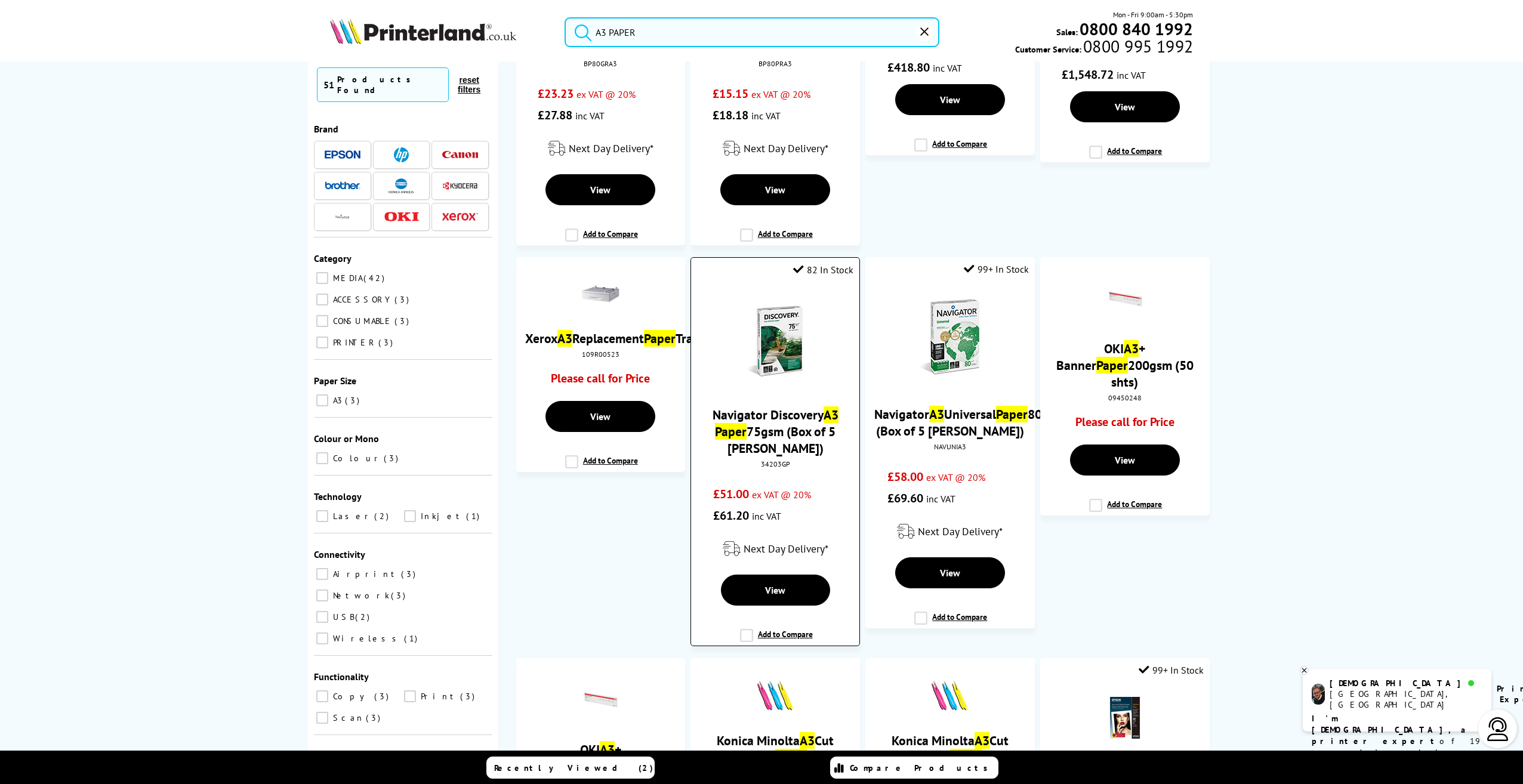
click at [769, 421] on link "Navigator Discovery A3 Paper 75gsm (Box of 5 Reams)" at bounding box center [775, 431] width 126 height 50
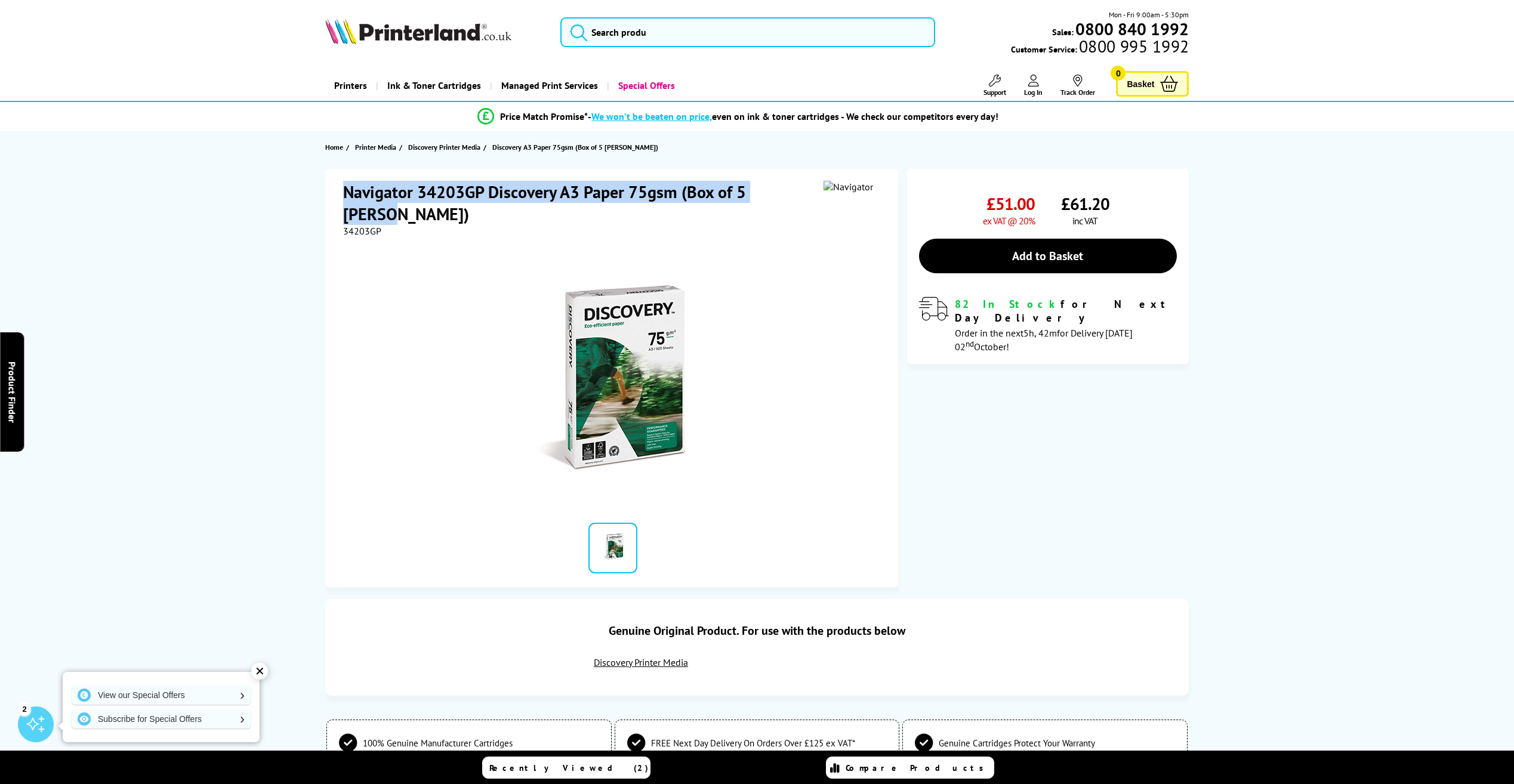
drag, startPoint x: 343, startPoint y: 199, endPoint x: 797, endPoint y: 197, distance: 454.0
click at [800, 196] on h1 "Navigator 34203GP Discovery A3 Paper 75gsm (Box of 5 Reams)" at bounding box center [583, 202] width 480 height 44
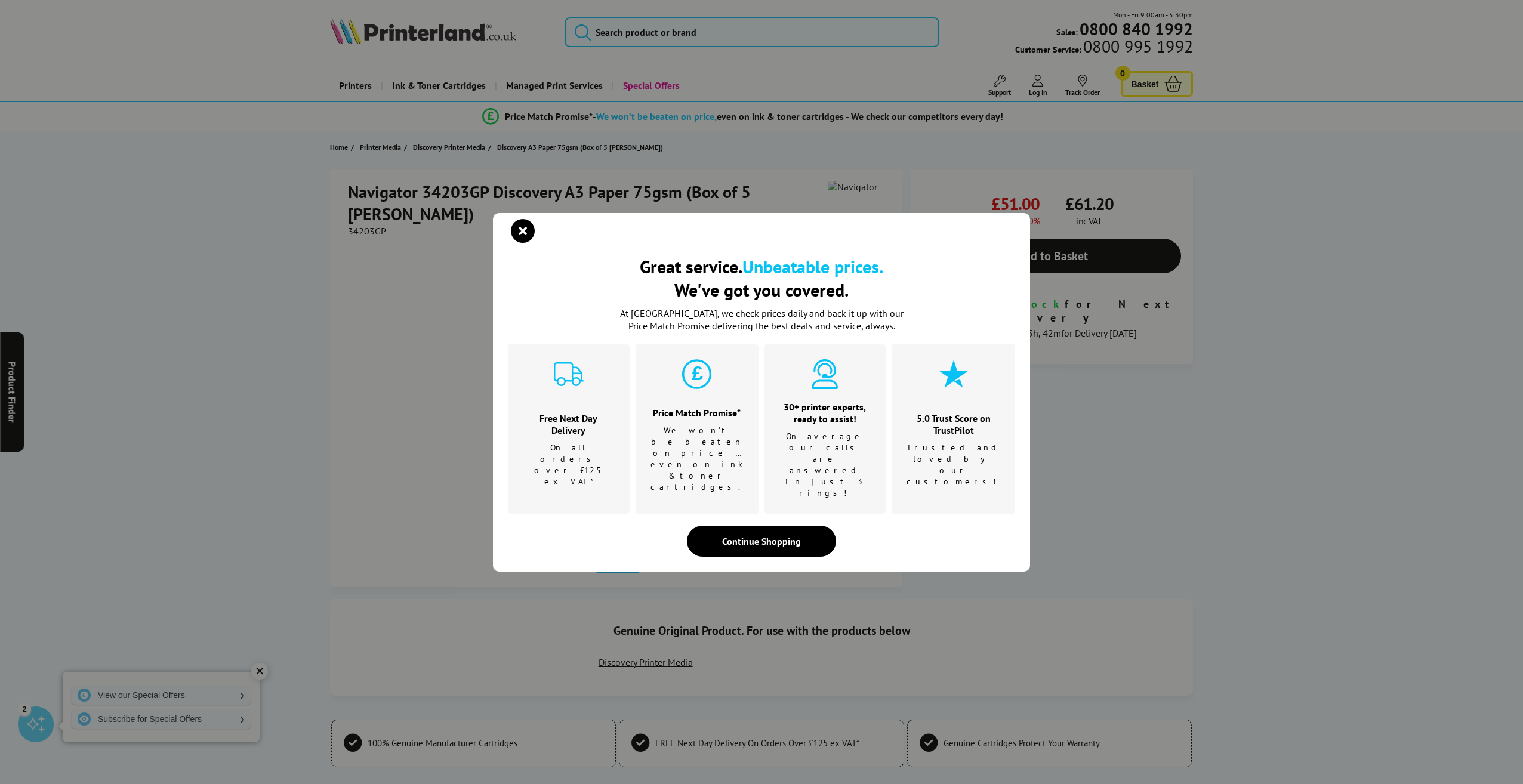
drag, startPoint x: 794, startPoint y: 201, endPoint x: 1141, endPoint y: 438, distance: 420.2
click at [1185, 479] on div "Great service. Unbeatable prices. We've got you covered. Great service. Unbeata…" at bounding box center [761, 392] width 1523 height 784
click at [530, 243] on icon "close modal" at bounding box center [522, 231] width 24 height 24
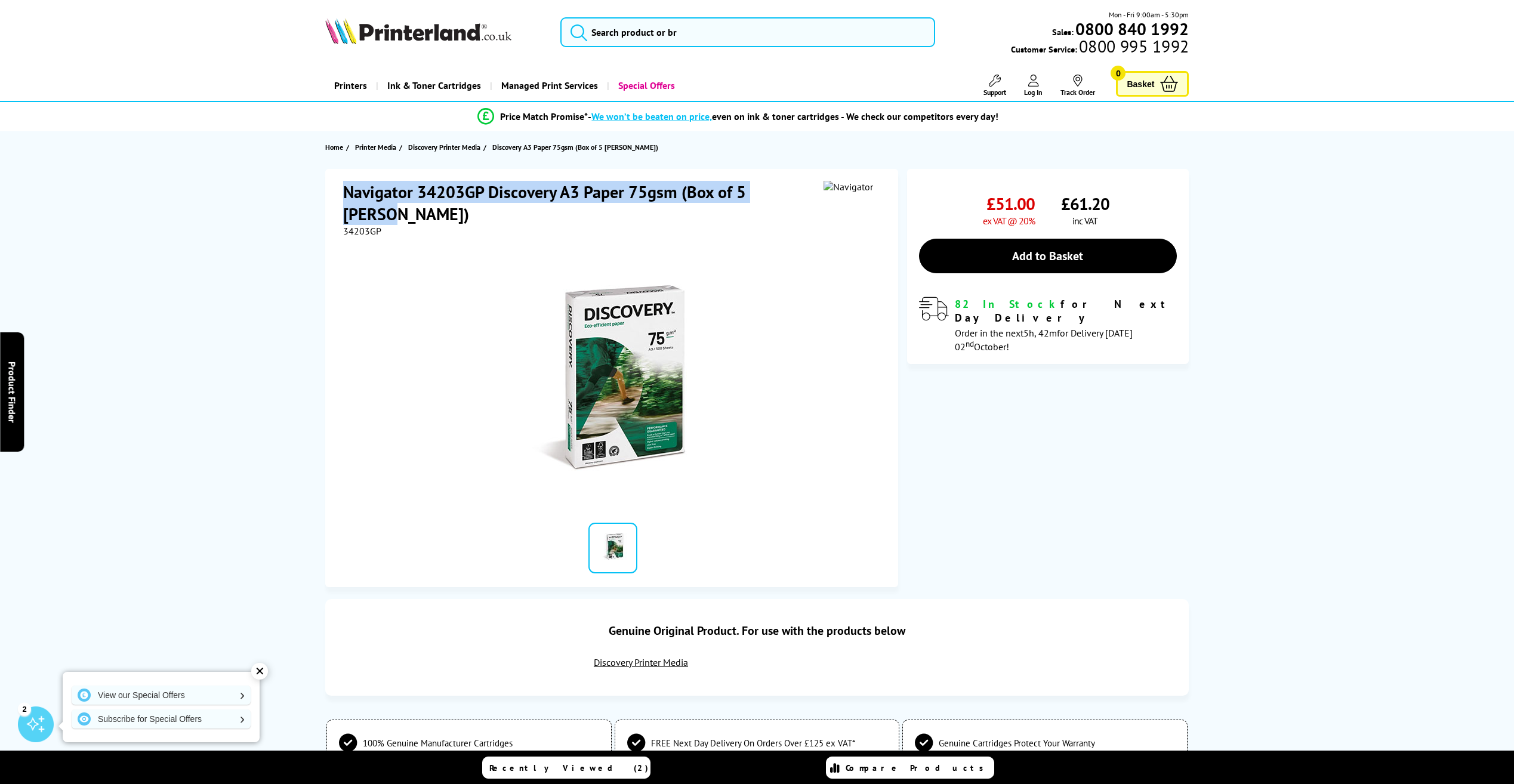
drag, startPoint x: 343, startPoint y: 191, endPoint x: 797, endPoint y: 202, distance: 454.1
click at [798, 201] on h1 "Navigator 34203GP Discovery A3 Paper 75gsm (Box of 5 Reams)" at bounding box center [583, 202] width 480 height 44
drag, startPoint x: 797, startPoint y: 202, endPoint x: 780, endPoint y: 196, distance: 18.0
copy h1 "Navigator 34203GP Discovery A3 Paper 75gsm (Box of 5 Reams)"
drag, startPoint x: 377, startPoint y: 211, endPoint x: 346, endPoint y: 208, distance: 31.1
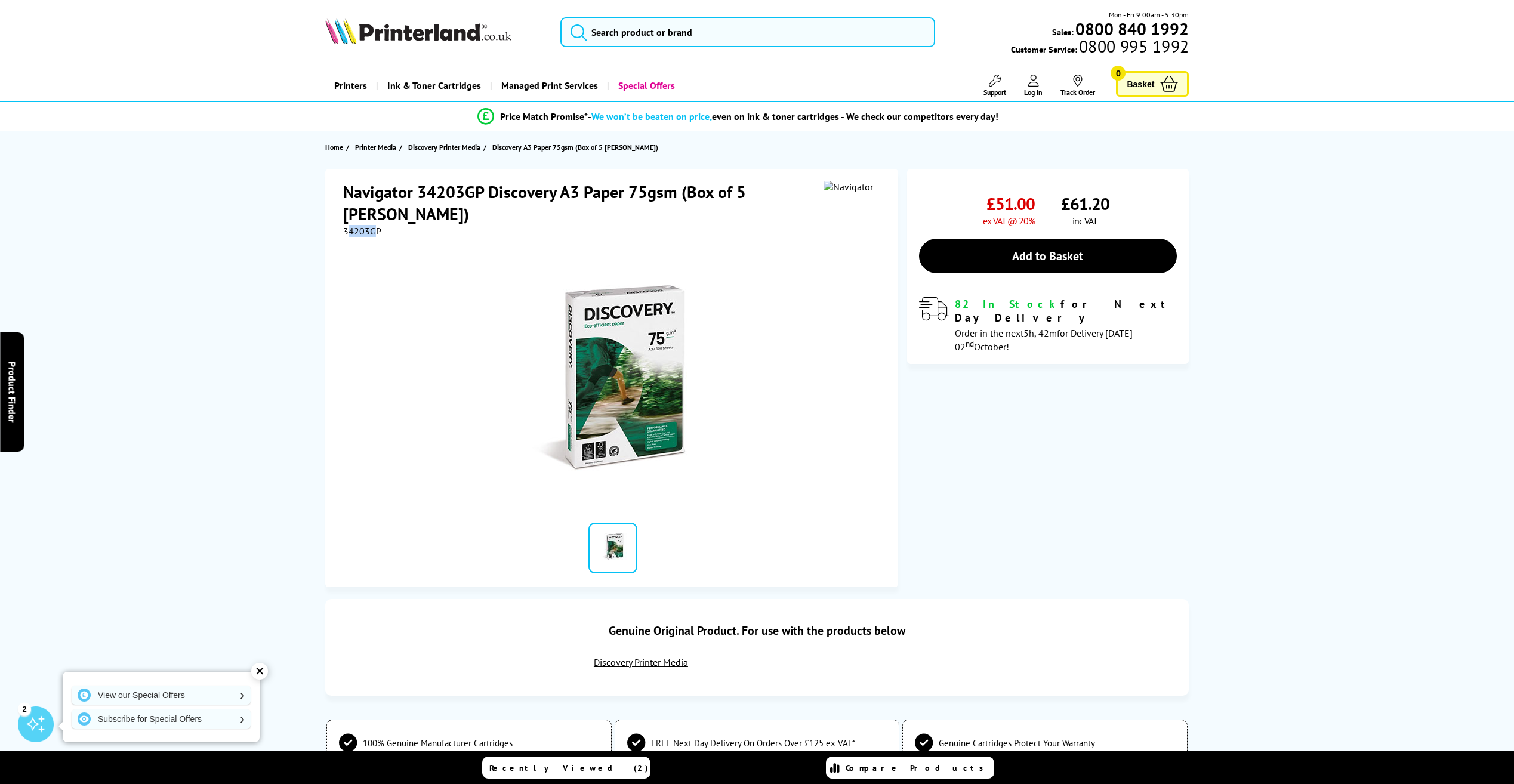
click at [346, 225] on span "34203GP" at bounding box center [362, 231] width 38 height 12
drag, startPoint x: 346, startPoint y: 208, endPoint x: 337, endPoint y: 207, distance: 9.1
click at [337, 207] on div "Navigator 34203GP Discovery A3 Paper 75gsm (Box of 5 Reams) 34203GP" at bounding box center [611, 377] width 573 height 418
drag, startPoint x: 337, startPoint y: 207, endPoint x: 351, endPoint y: 205, distance: 14.1
copy span "34203GP"
